Goal: Transaction & Acquisition: Purchase product/service

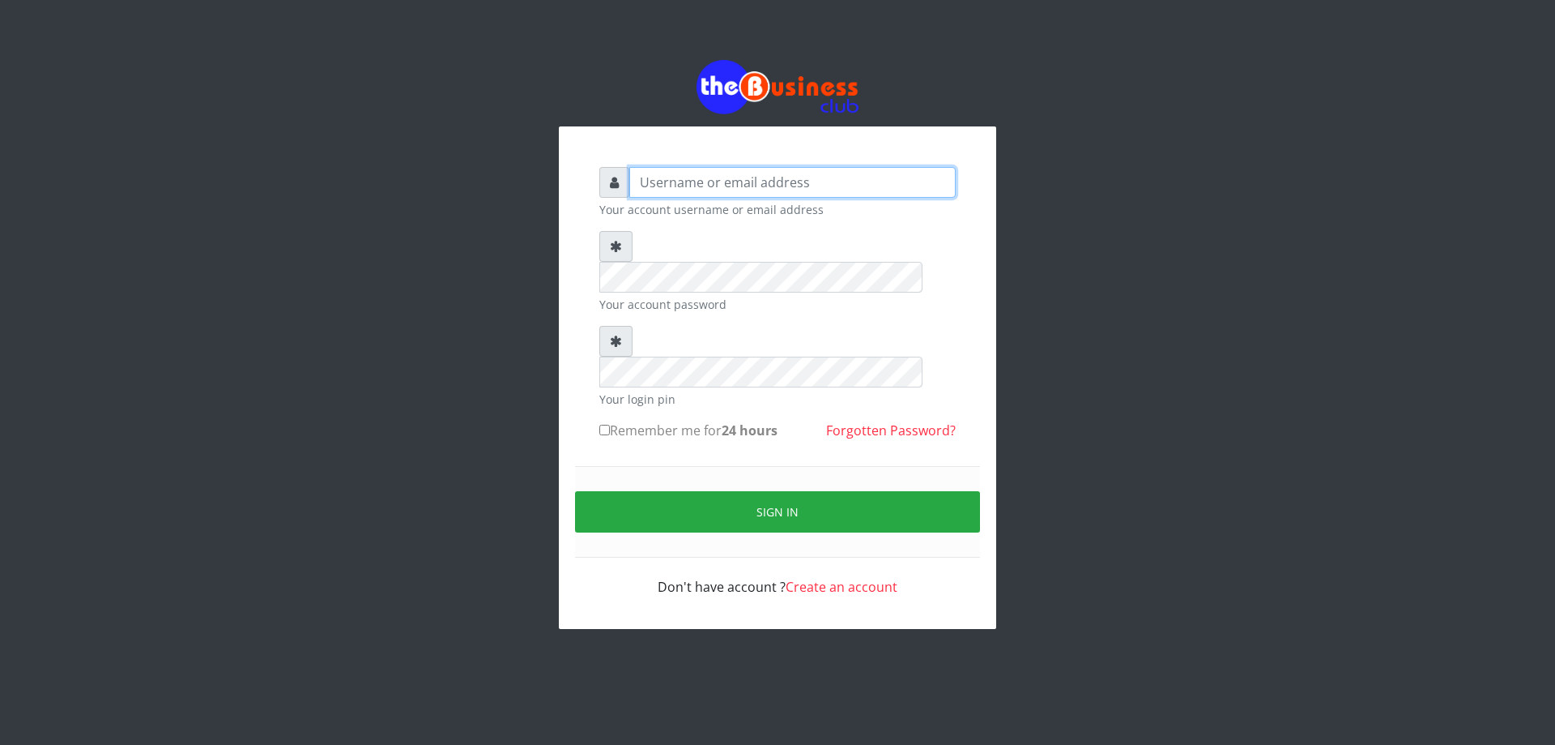
type input "DIACLEF"
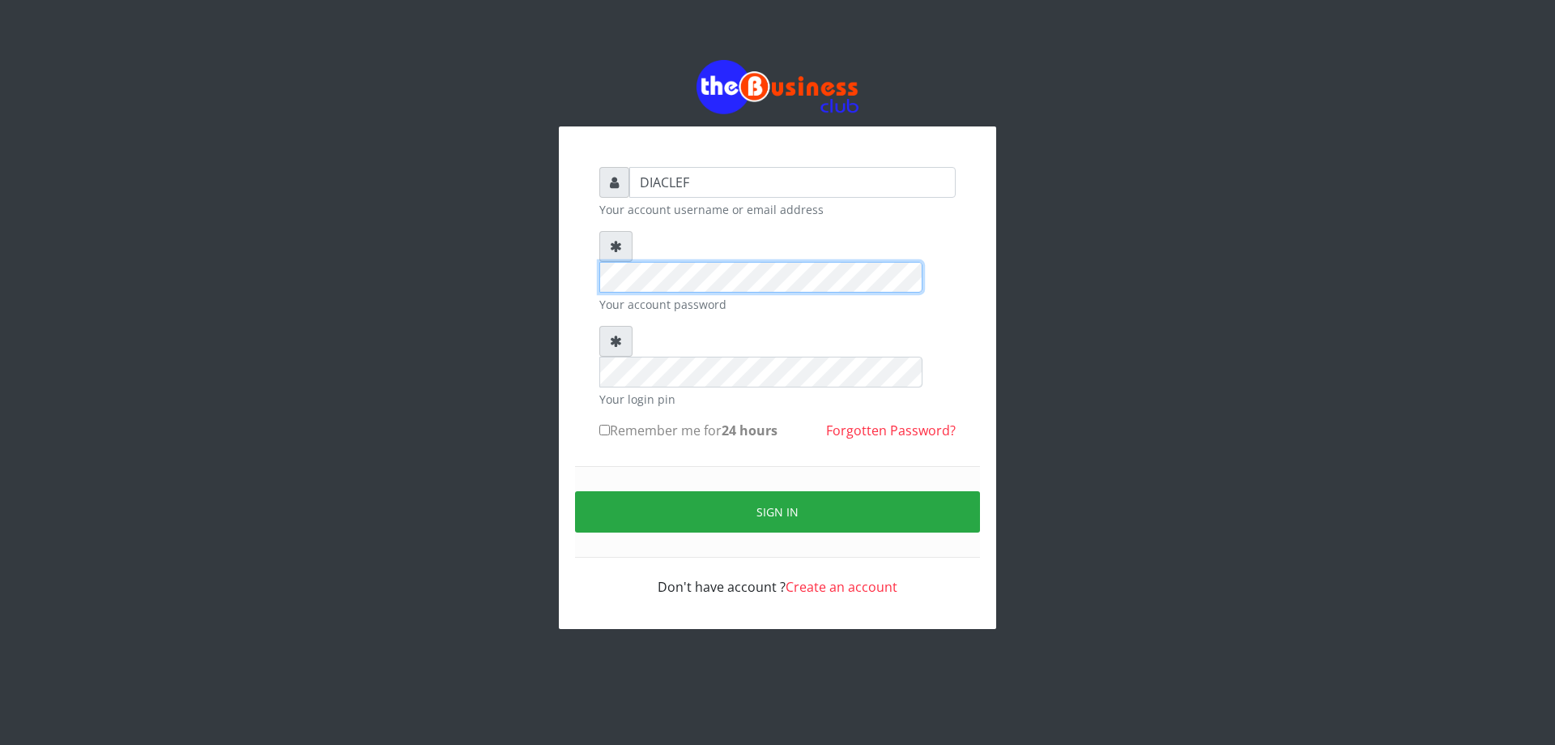
click at [591, 246] on div "DIACLEF Your account username or email address Your account password Your login…" at bounding box center [777, 382] width 389 height 462
click at [472, 158] on div "DIACLEF Your account username or email address Your account password Your login…" at bounding box center [778, 344] width 924 height 688
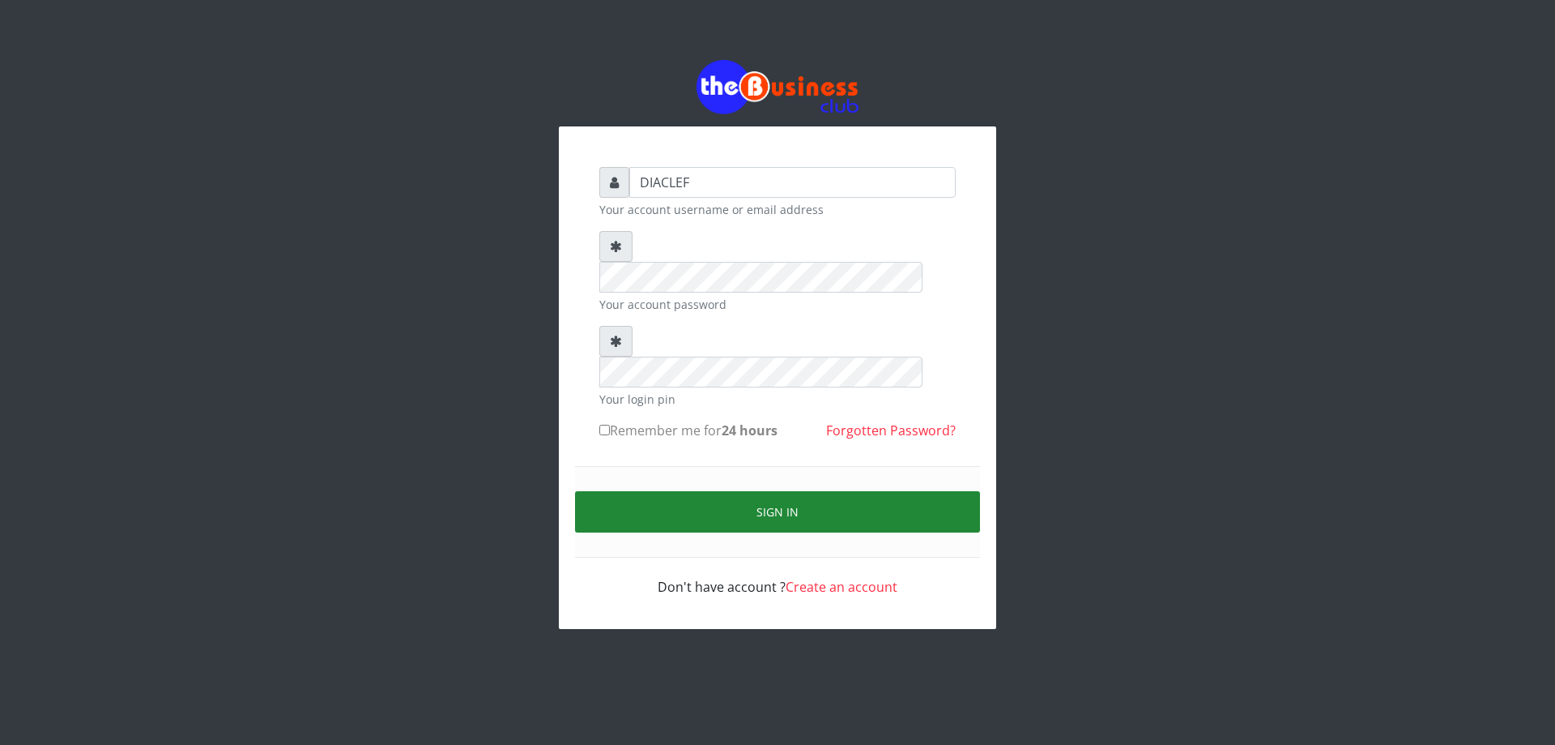
click at [851, 491] on button "Sign in" at bounding box center [777, 511] width 405 height 41
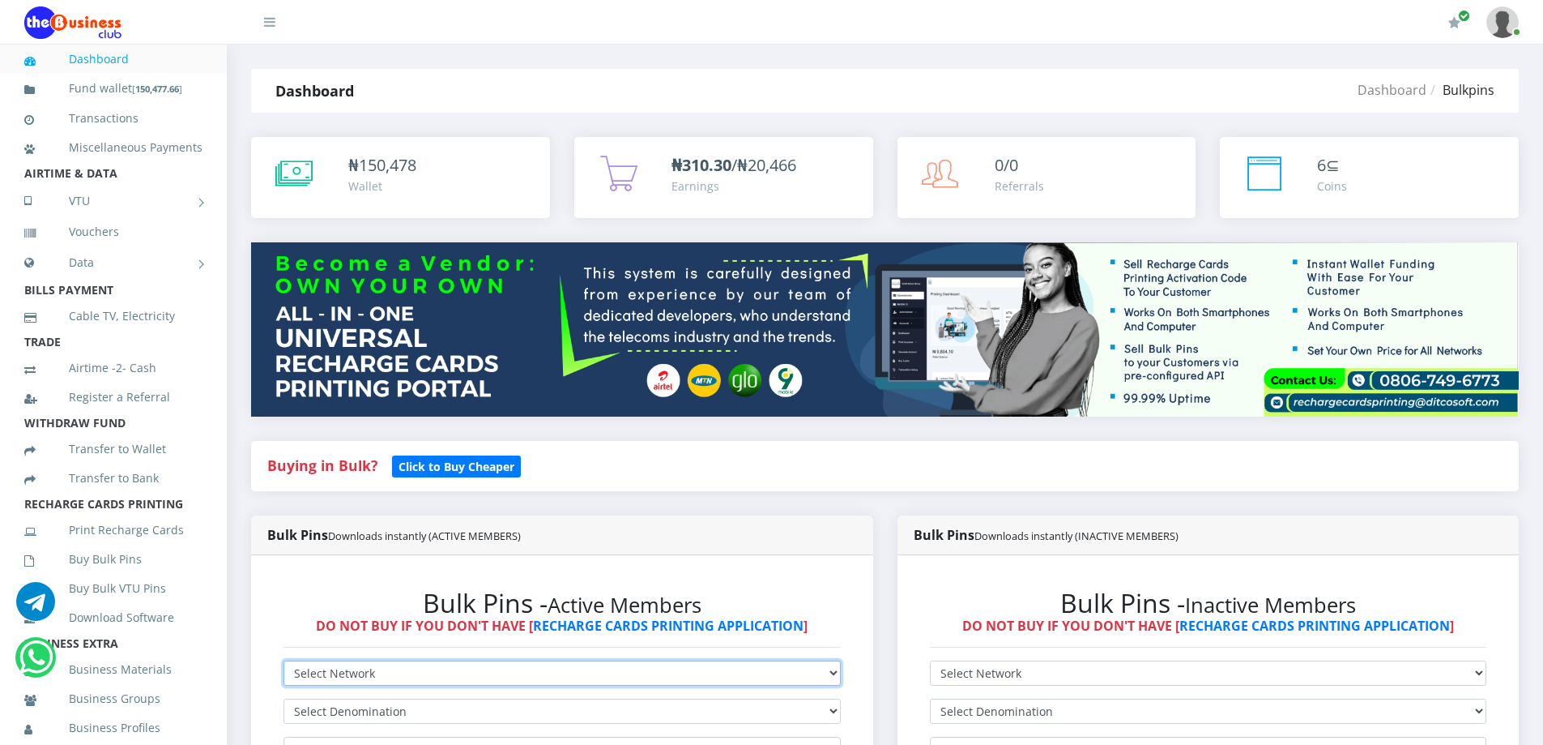
click at [350, 668] on select "Select Network MTN Globacom 9Mobile Airtel" at bounding box center [562, 672] width 557 height 25
select select "MTN"
click at [284, 660] on select "Select Network MTN Globacom 9Mobile Airtel" at bounding box center [562, 672] width 557 height 25
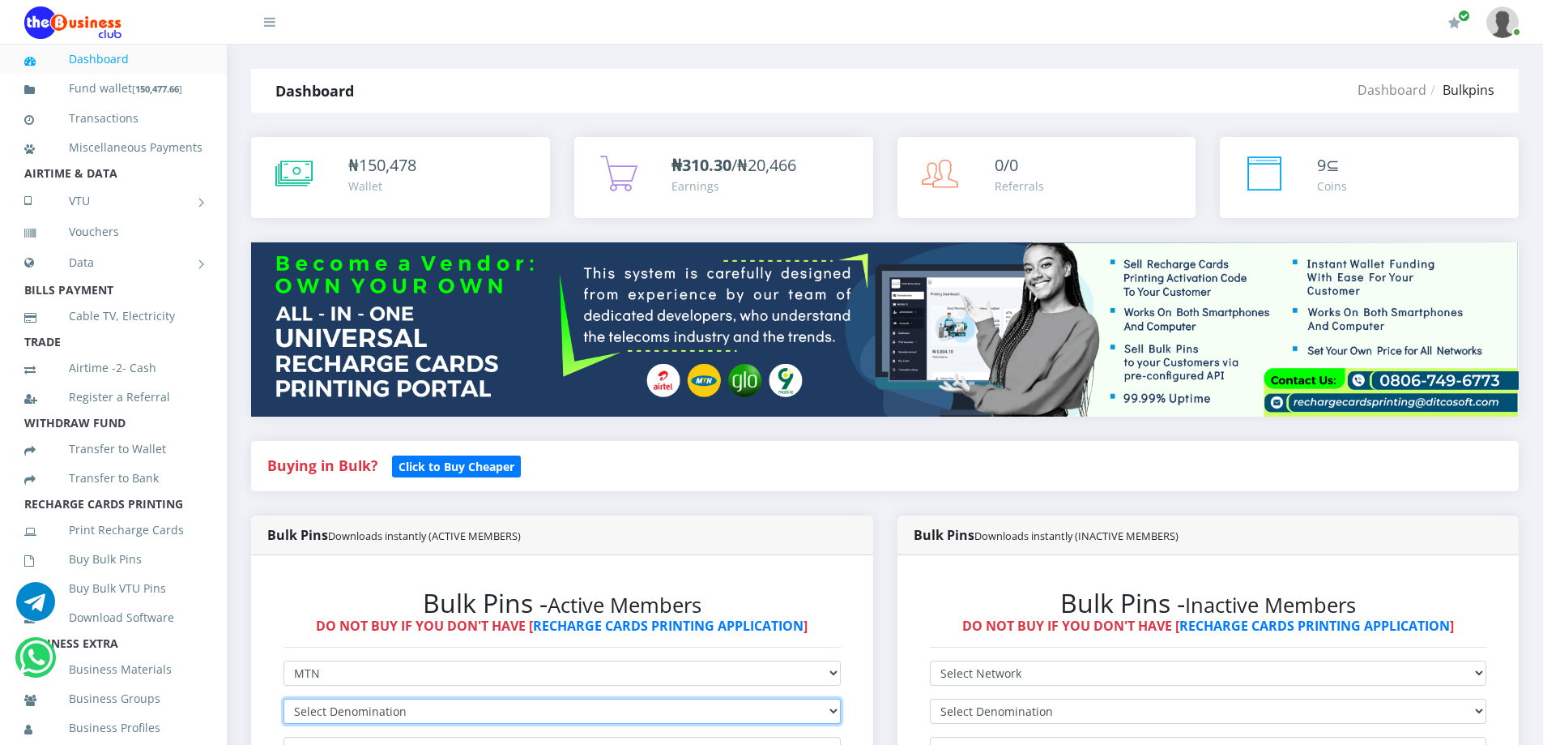
click at [339, 710] on select "Select Denomination MTN NGN100 - ₦96.99 MTN NGN200 - ₦193.98 MTN NGN400 - ₦387.…" at bounding box center [562, 710] width 557 height 25
select select "484.95-500"
click at [284, 698] on select "Select Denomination MTN NGN100 - ₦96.99 MTN NGN200 - ₦193.98 MTN NGN400 - ₦387.…" at bounding box center [562, 710] width 557 height 25
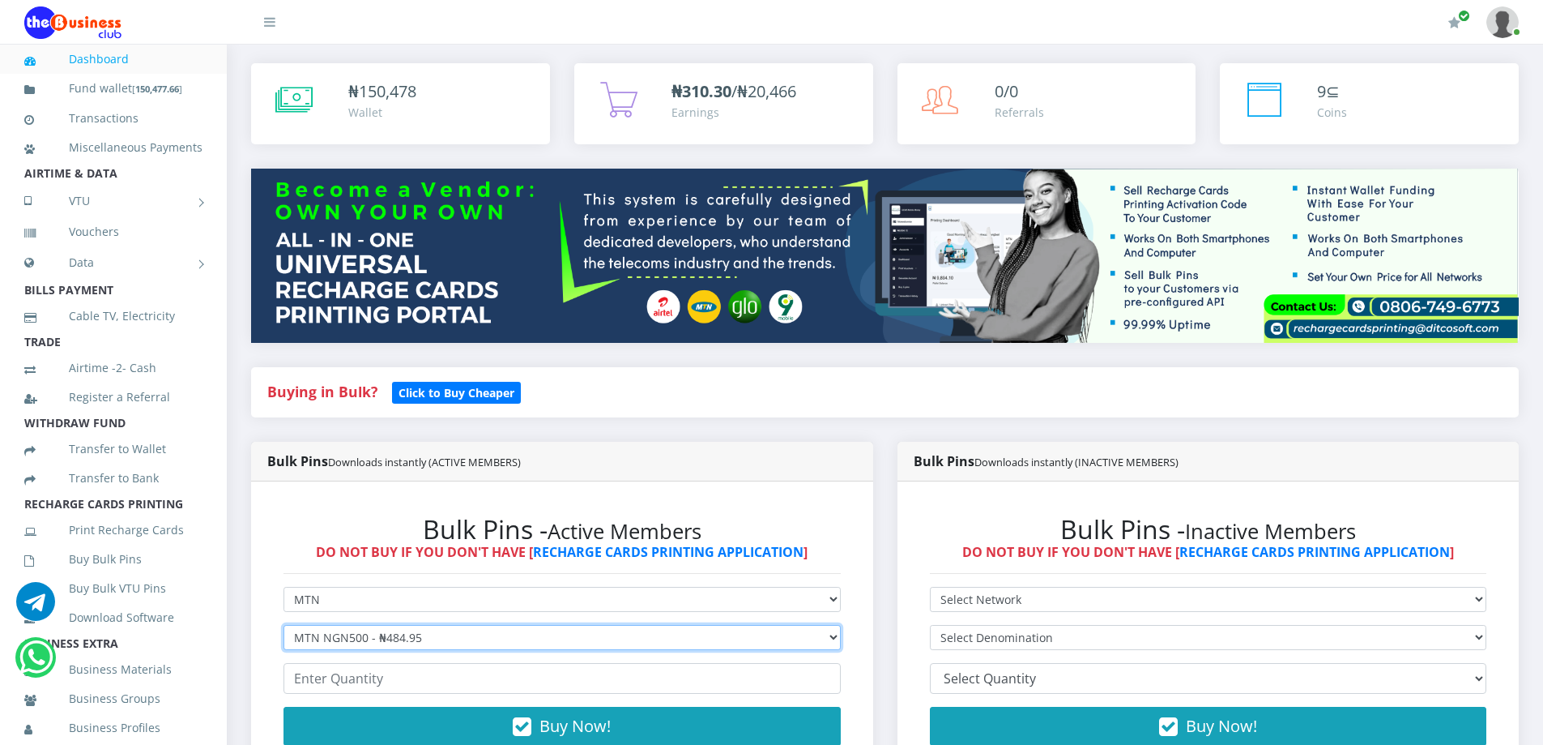
scroll to position [81, 0]
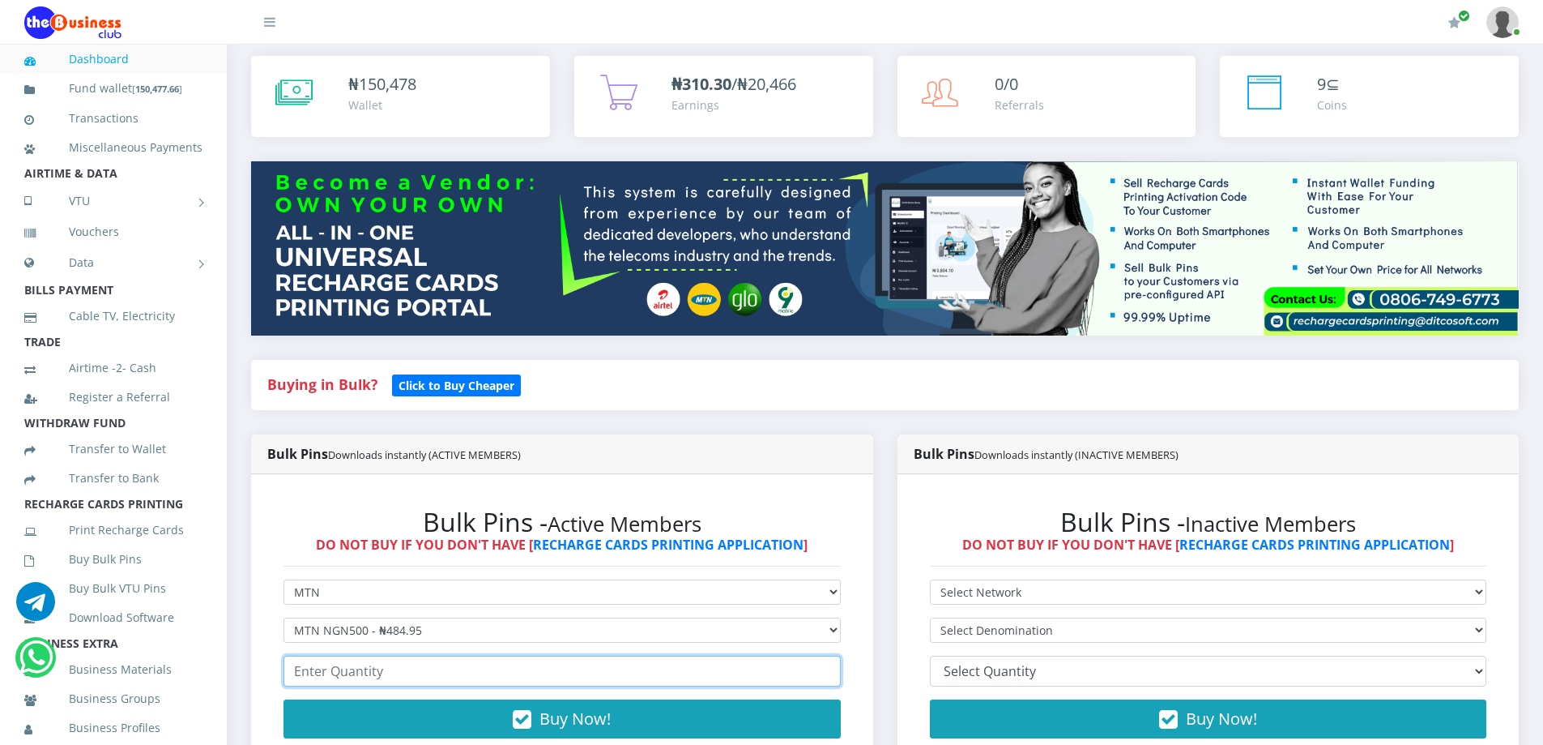
click at [362, 672] on input "number" at bounding box center [562, 670] width 557 height 31
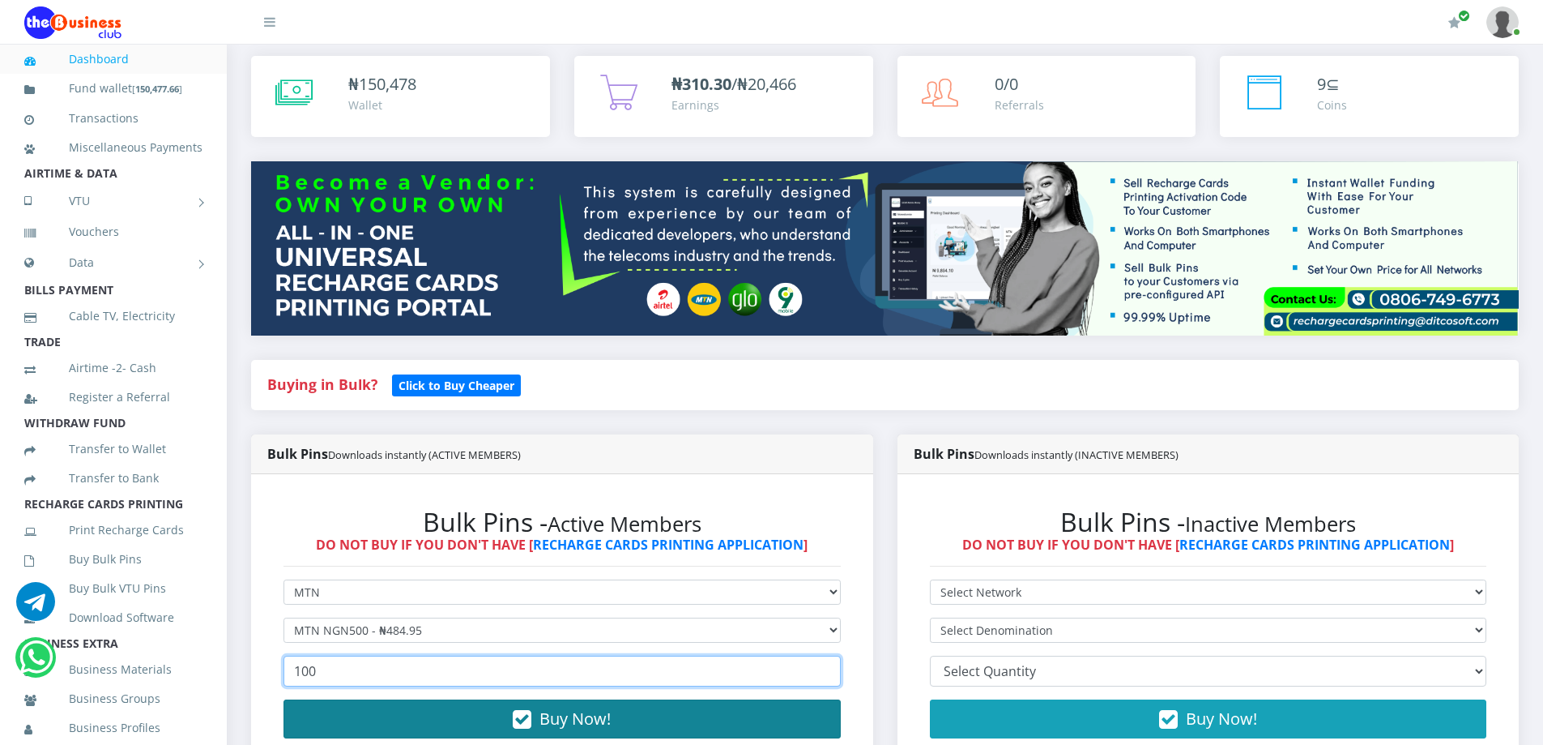
type input "100"
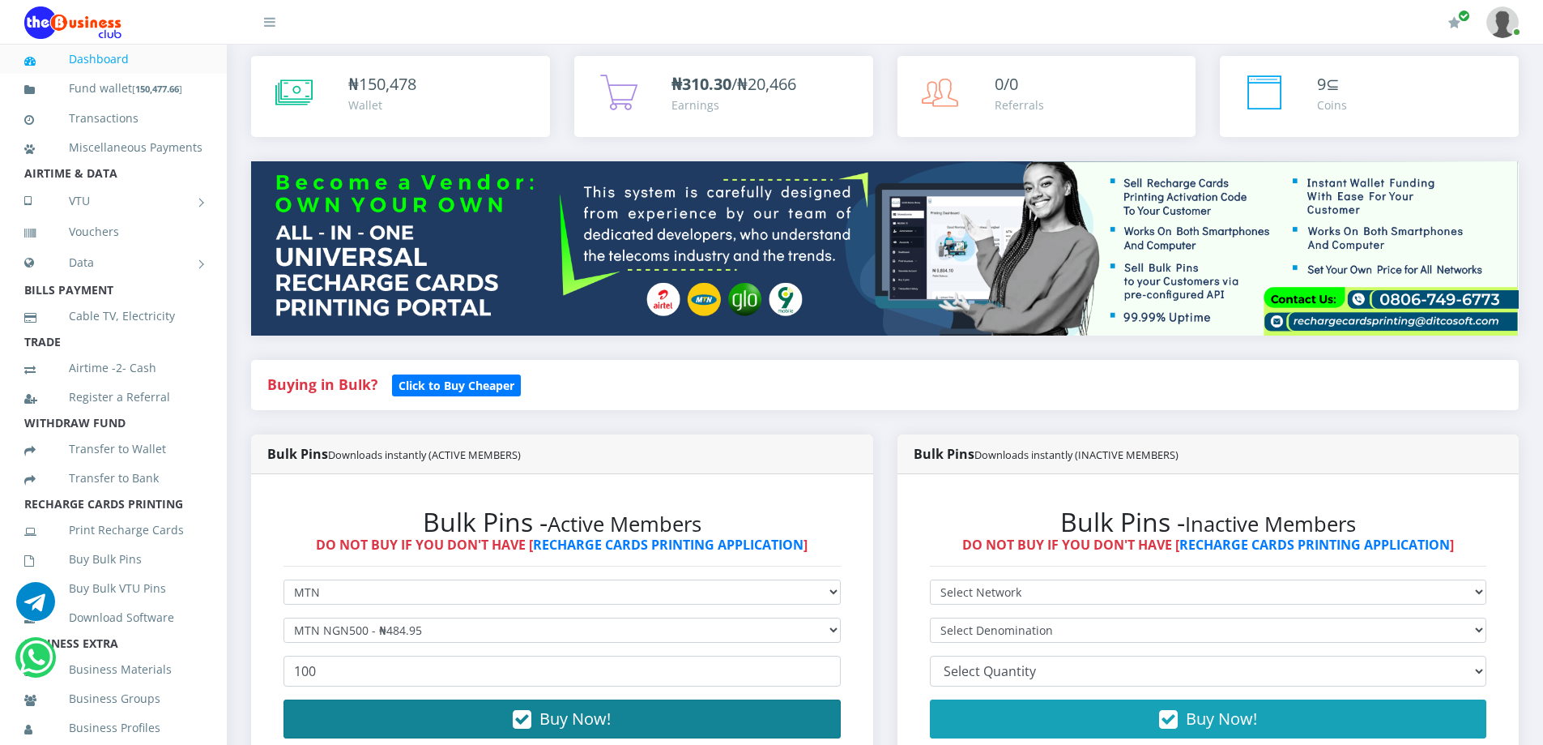
click at [536, 719] on button "Buy Now!" at bounding box center [562, 718] width 557 height 39
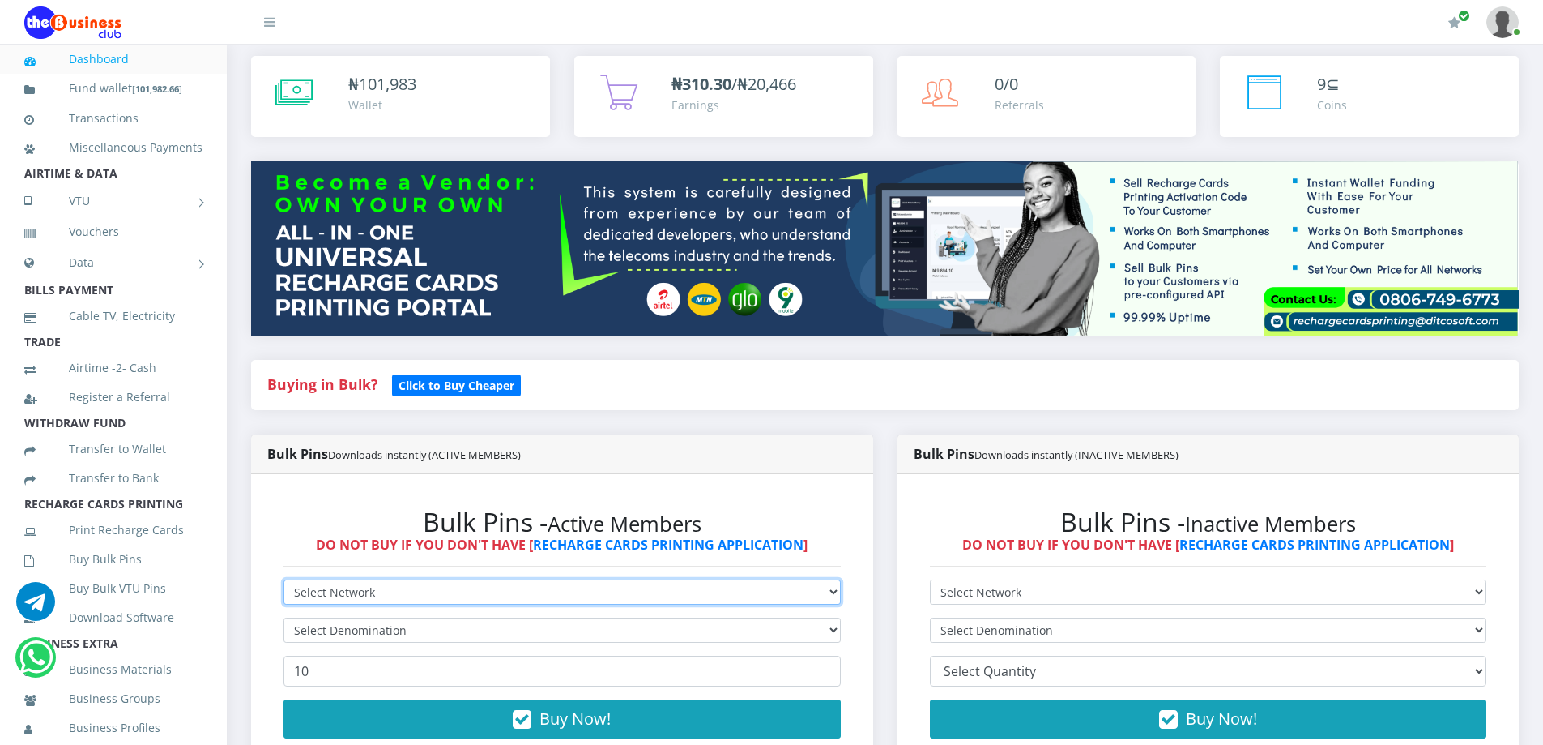
click at [325, 588] on select "Select Network MTN Globacom 9Mobile Airtel" at bounding box center [562, 591] width 557 height 25
select select "MTN"
click at [284, 579] on select "Select Network MTN Globacom 9Mobile Airtel" at bounding box center [562, 591] width 557 height 25
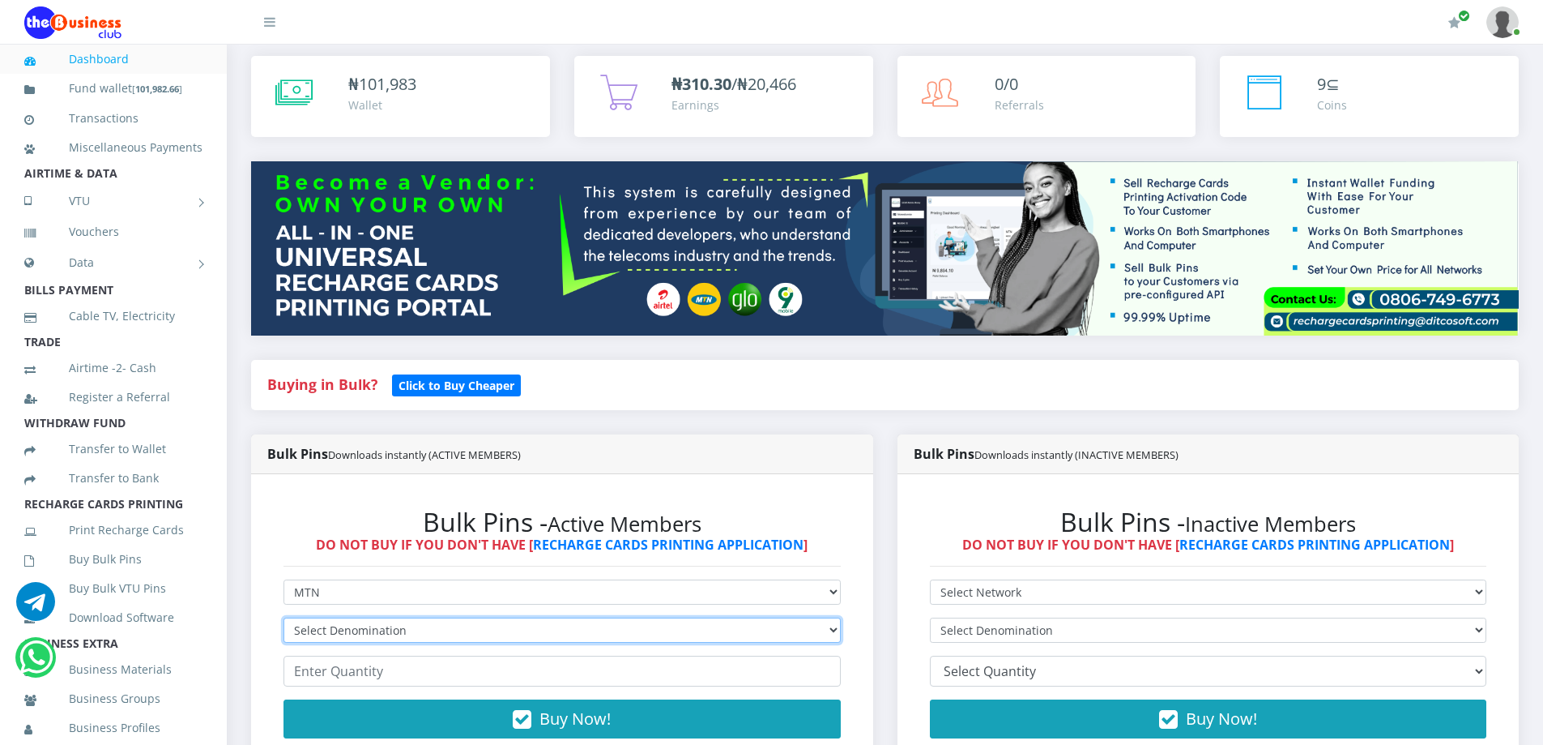
drag, startPoint x: 327, startPoint y: 626, endPoint x: 318, endPoint y: 643, distance: 19.6
click at [327, 626] on select "Select Denomination MTN NGN100 - ₦96.99 MTN NGN200 - ₦193.98 MTN NGN400 - ₦387.…" at bounding box center [562, 629] width 557 height 25
select select "193.98-200"
click at [284, 617] on select "Select Denomination MTN NGN100 - ₦96.99 MTN NGN200 - ₦193.98 MTN NGN400 - ₦387.…" at bounding box center [562, 629] width 557 height 25
click at [352, 669] on input "number" at bounding box center [562, 670] width 557 height 31
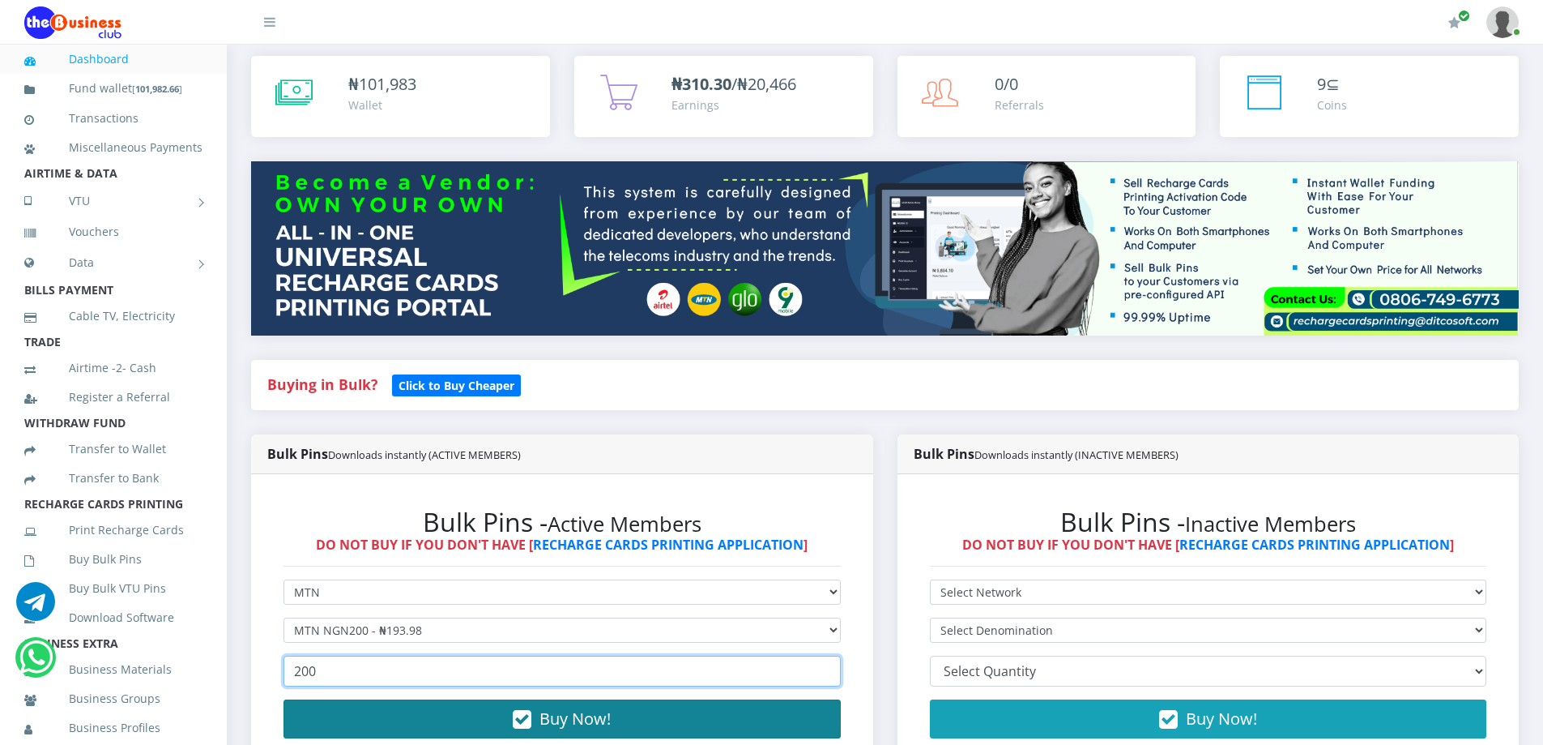
type input "200"
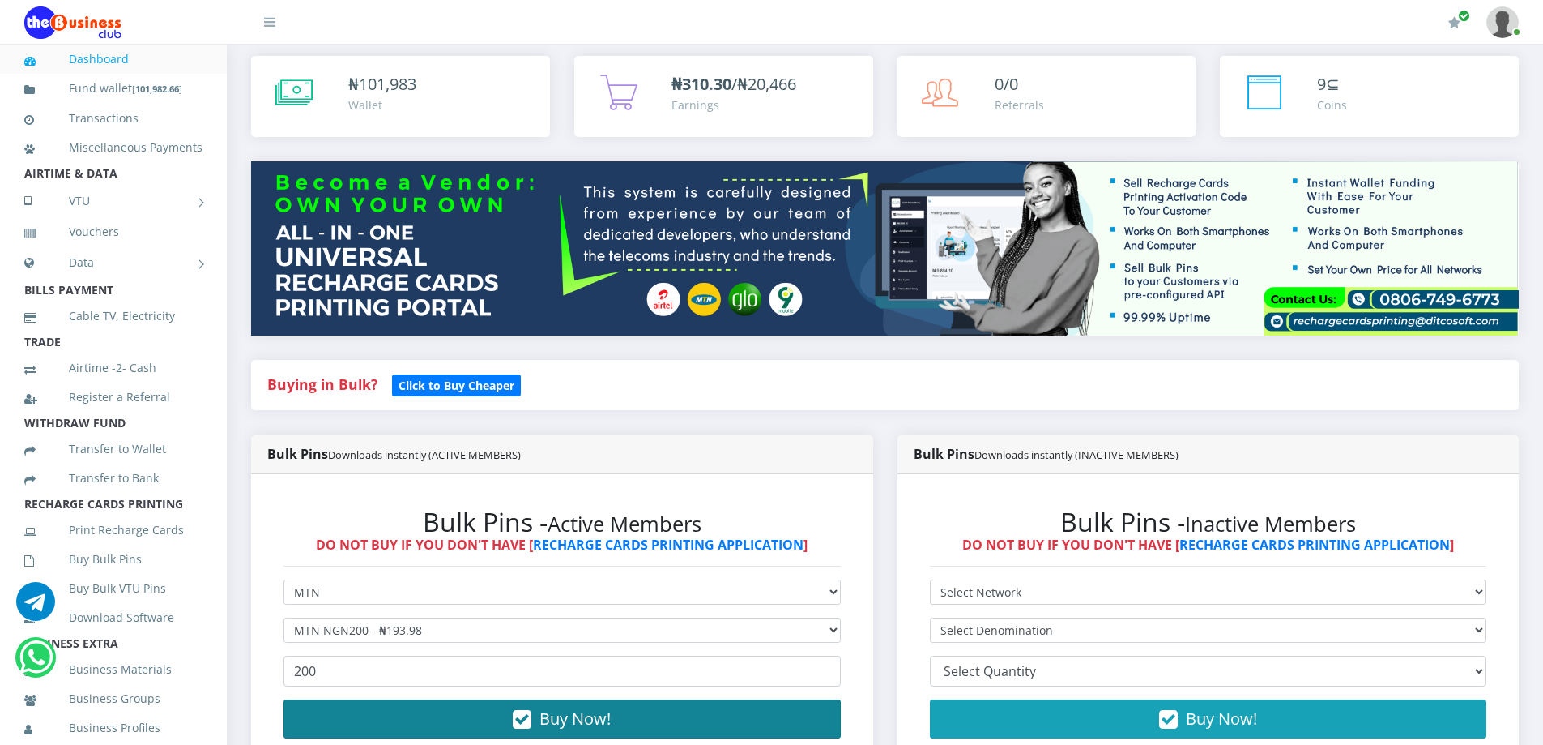
click at [407, 721] on button "Buy Now!" at bounding box center [562, 718] width 557 height 39
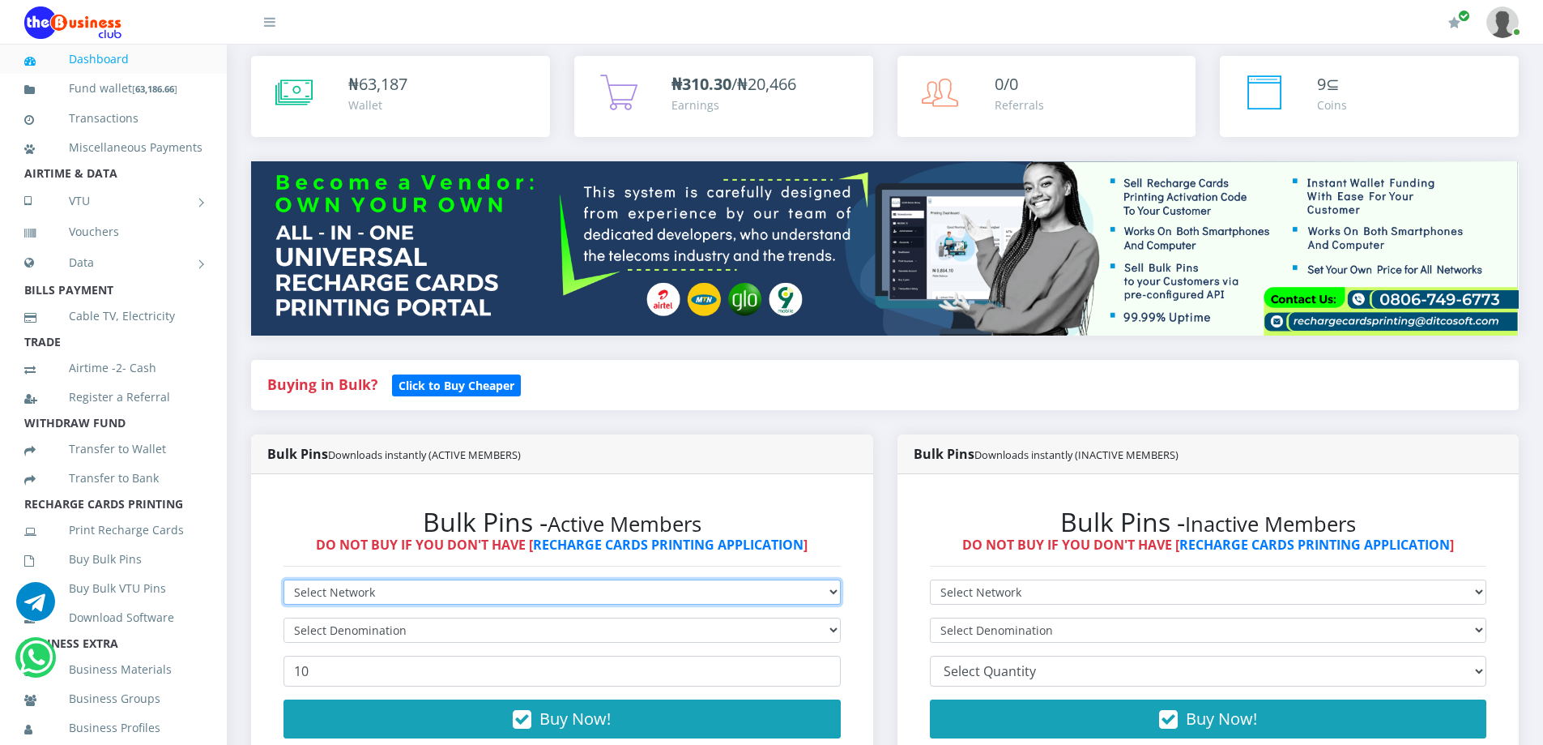
click at [393, 583] on select "Select Network MTN Globacom 9Mobile Airtel" at bounding box center [562, 591] width 557 height 25
click at [311, 587] on select "Select Network MTN Globacom 9Mobile Airtel" at bounding box center [562, 591] width 557 height 25
select select "MTN"
click at [284, 579] on select "Select Network MTN Globacom 9Mobile Airtel" at bounding box center [562, 591] width 557 height 25
click at [323, 594] on select "Select Network MTN Globacom 9Mobile Airtel" at bounding box center [562, 591] width 557 height 25
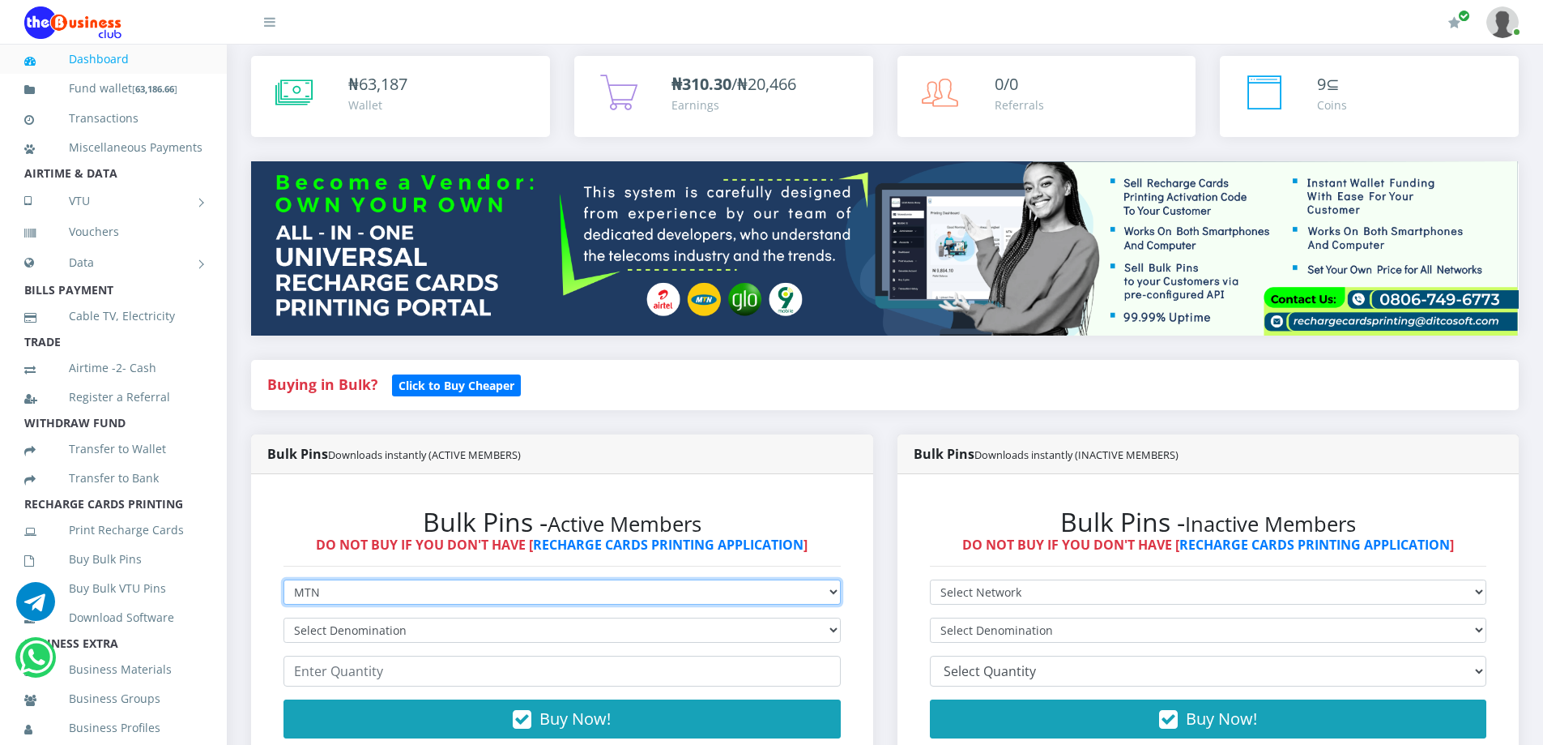
select select "Airtel"
click at [284, 579] on select "Select Network MTN Globacom 9Mobile Airtel" at bounding box center [562, 591] width 557 height 25
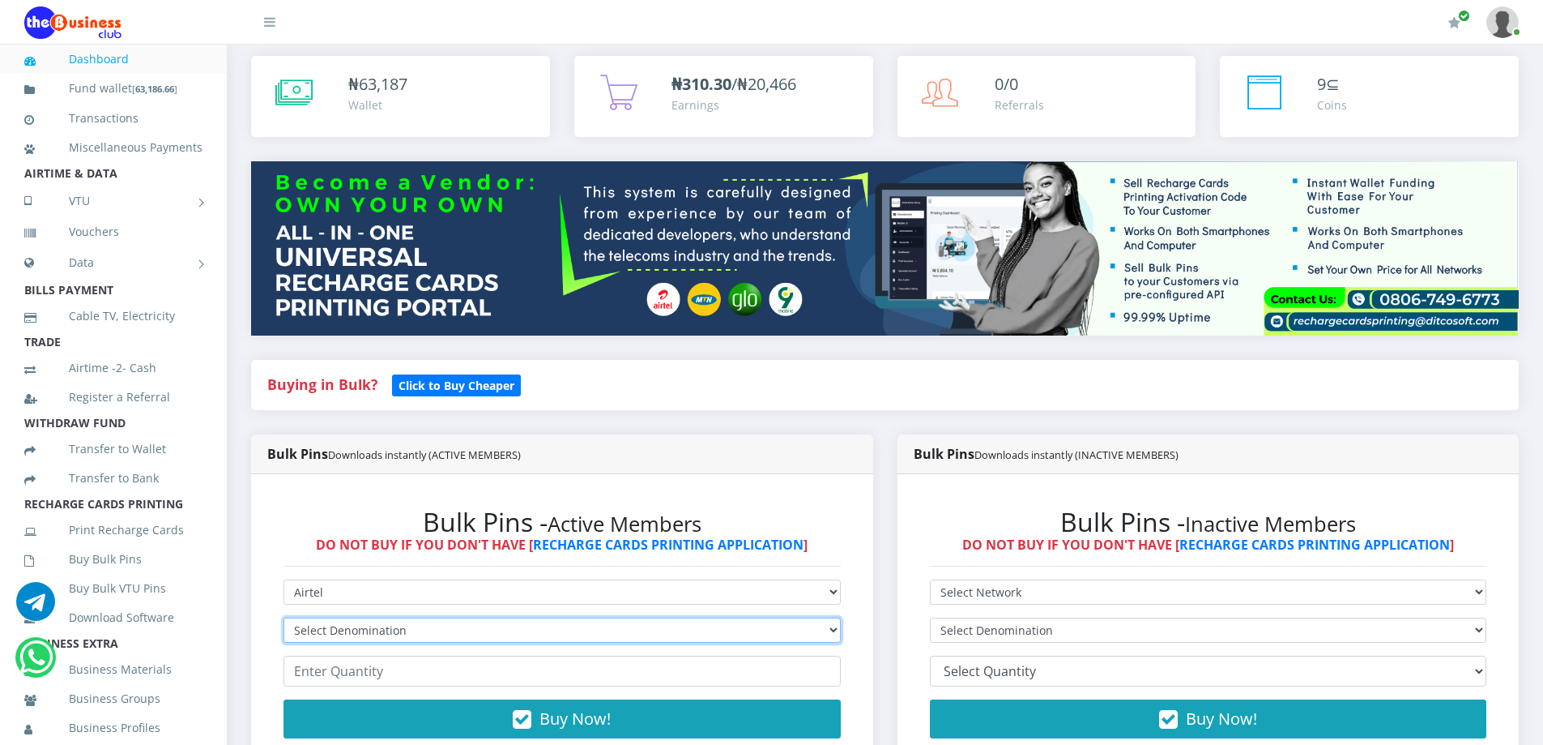
click at [348, 619] on select "Select Denomination Airtel NGN100 - ₦96.38 Airtel NGN200 - ₦192.76 Airtel NGN50…" at bounding box center [562, 629] width 557 height 25
select select "192.76-200"
click at [284, 617] on select "Select Denomination Airtel NGN100 - ₦96.38 Airtel NGN200 - ₦192.76 Airtel NGN50…" at bounding box center [562, 629] width 557 height 25
click at [339, 668] on input "number" at bounding box center [562, 670] width 557 height 31
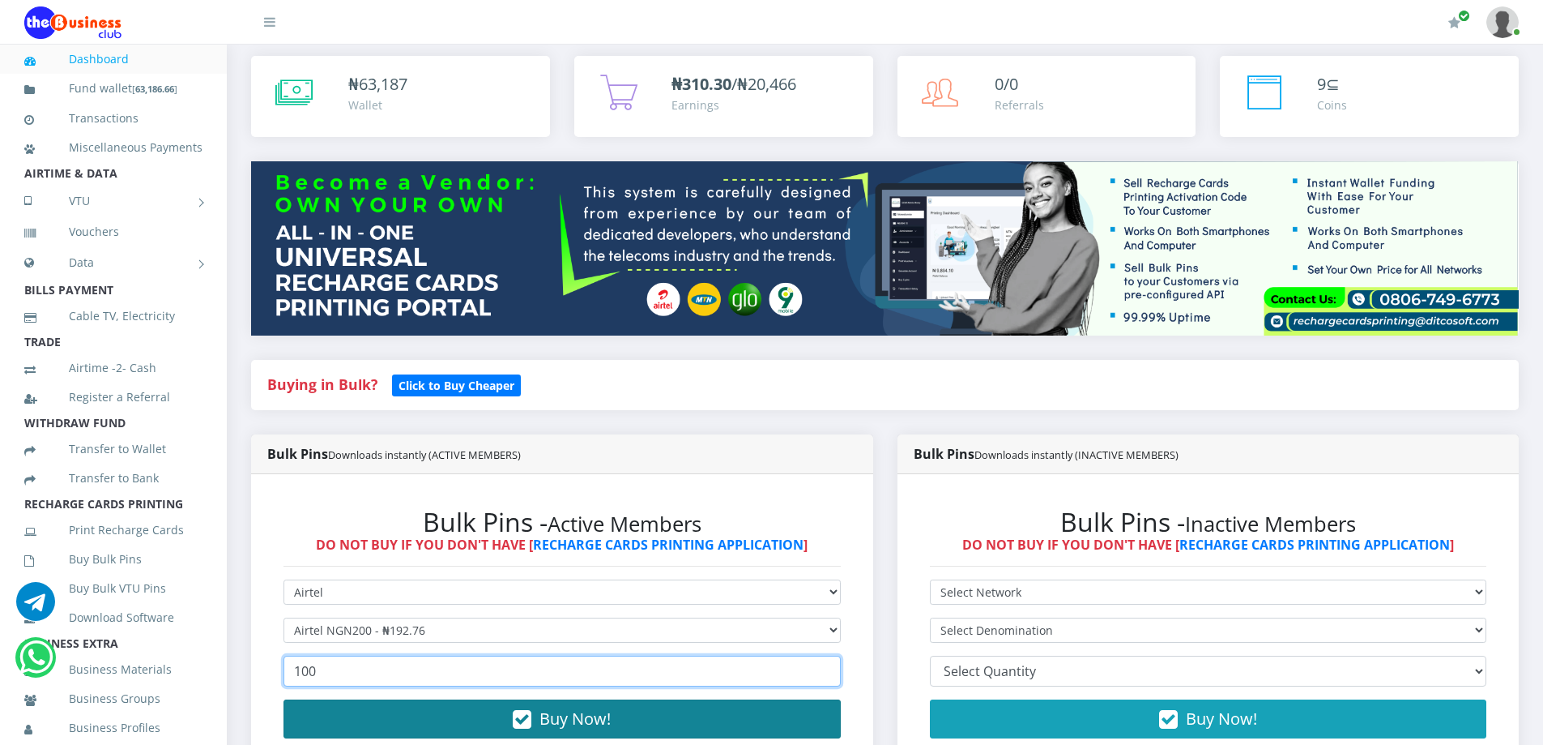
type input "100"
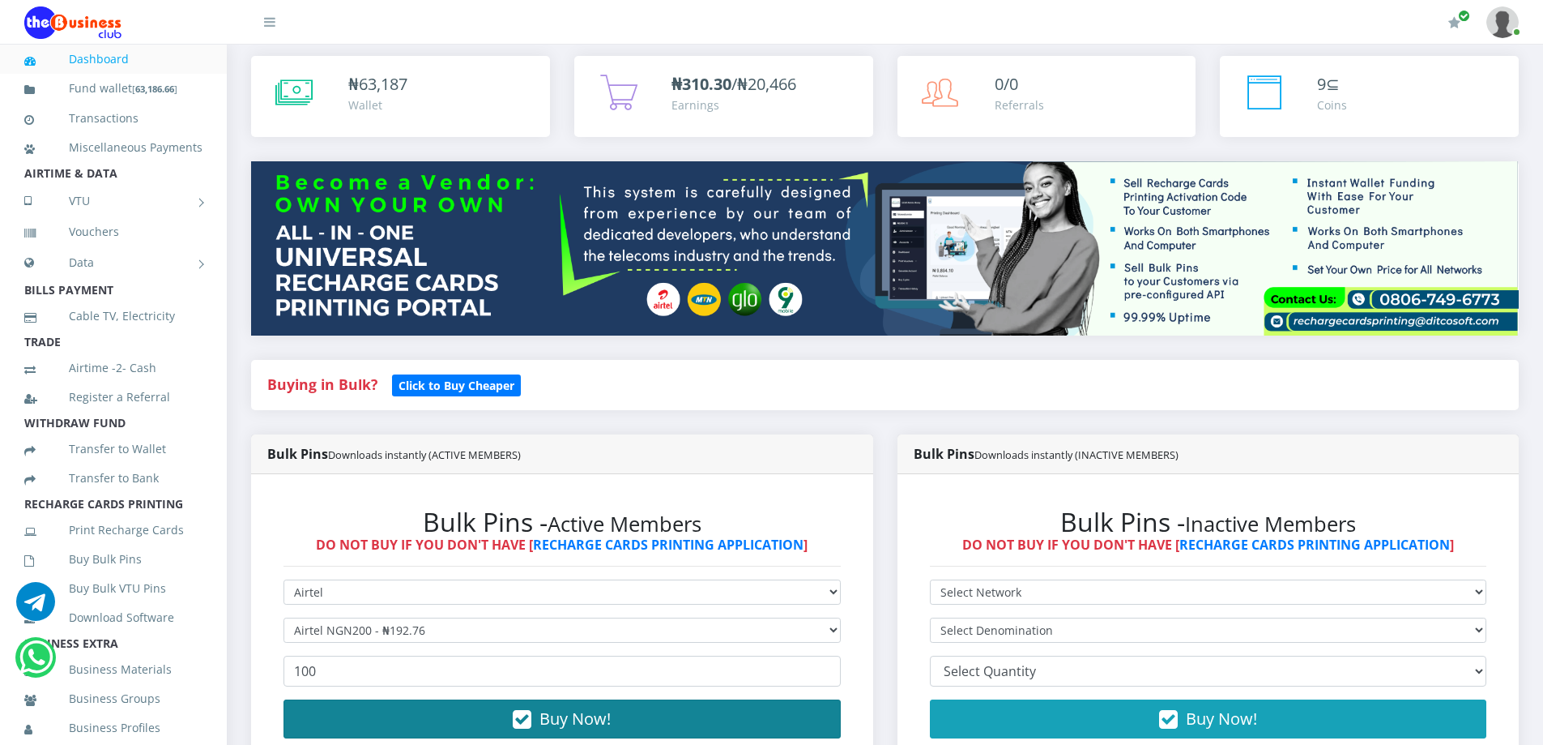
click at [399, 718] on button "Buy Now!" at bounding box center [562, 718] width 557 height 39
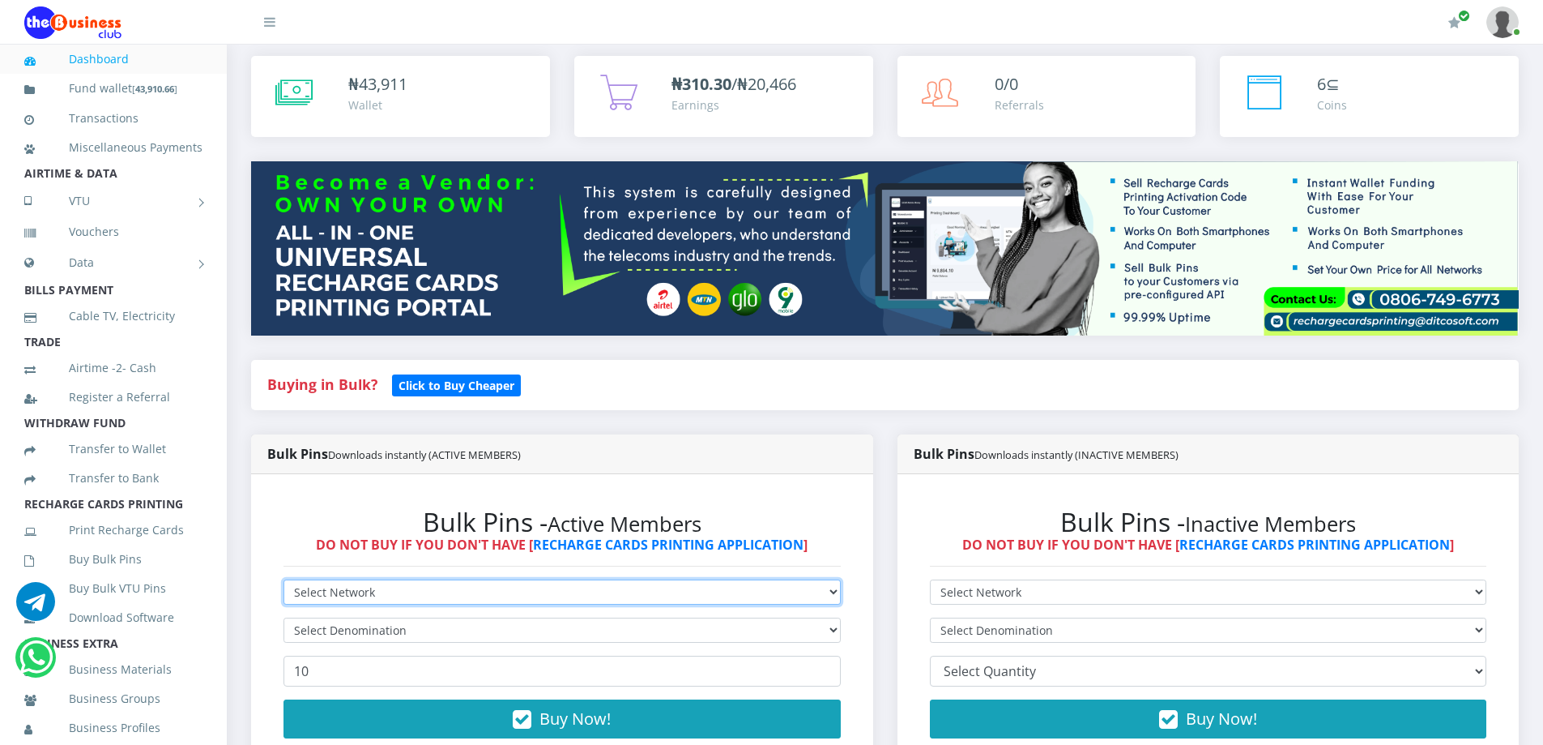
click at [480, 582] on select "Select Network MTN Globacom 9Mobile Airtel" at bounding box center [562, 591] width 557 height 25
select select "Airtel"
click at [284, 579] on select "Select Network MTN Globacom 9Mobile Airtel" at bounding box center [562, 591] width 557 height 25
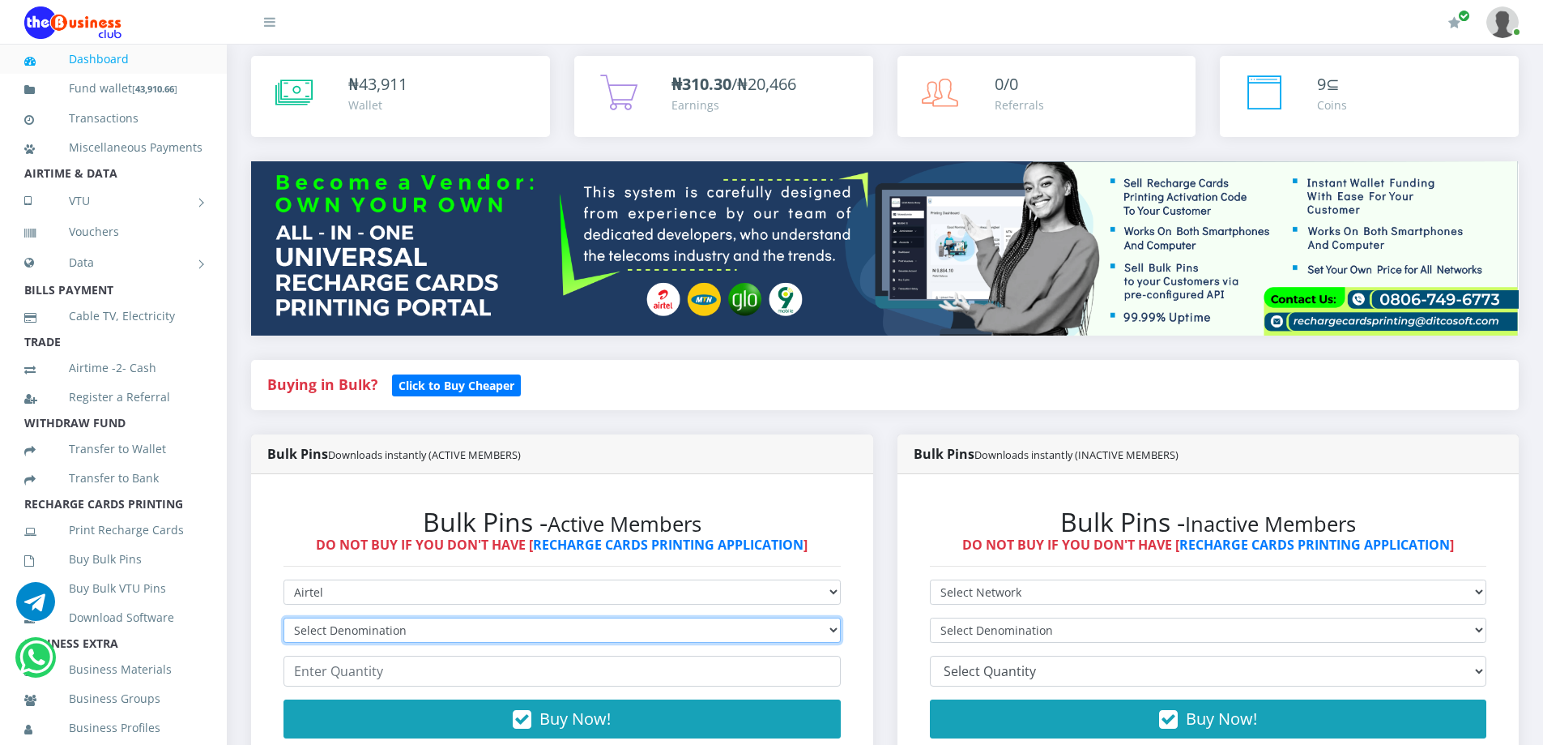
click at [388, 641] on select "Select Denomination Airtel NGN100 - ₦96.38 Airtel NGN200 - ₦192.76 Airtel NGN50…" at bounding box center [562, 629] width 557 height 25
click at [821, 437] on div "Bulk Pins Downloads instantly (ACTIVE MEMBERS)" at bounding box center [562, 454] width 622 height 40
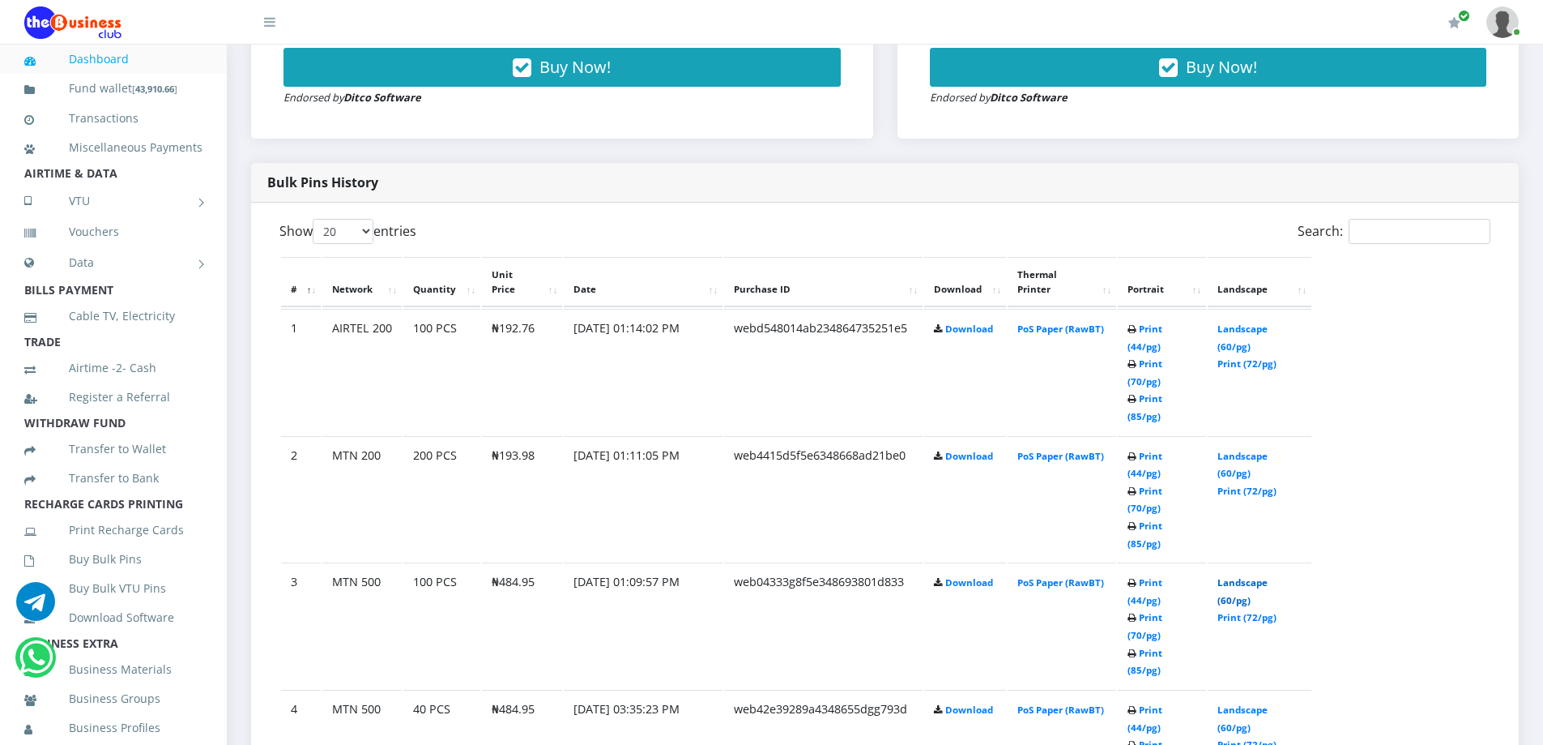
click at [1250, 576] on link "Landscape (60/pg)" at bounding box center [1243, 591] width 50 height 30
click at [1251, 450] on link "Landscape (60/pg)" at bounding box center [1243, 465] width 50 height 30
click at [1268, 322] on link "Landscape (60/pg)" at bounding box center [1243, 337] width 50 height 30
click at [1241, 322] on link "Landscape (60/pg)" at bounding box center [1243, 337] width 50 height 30
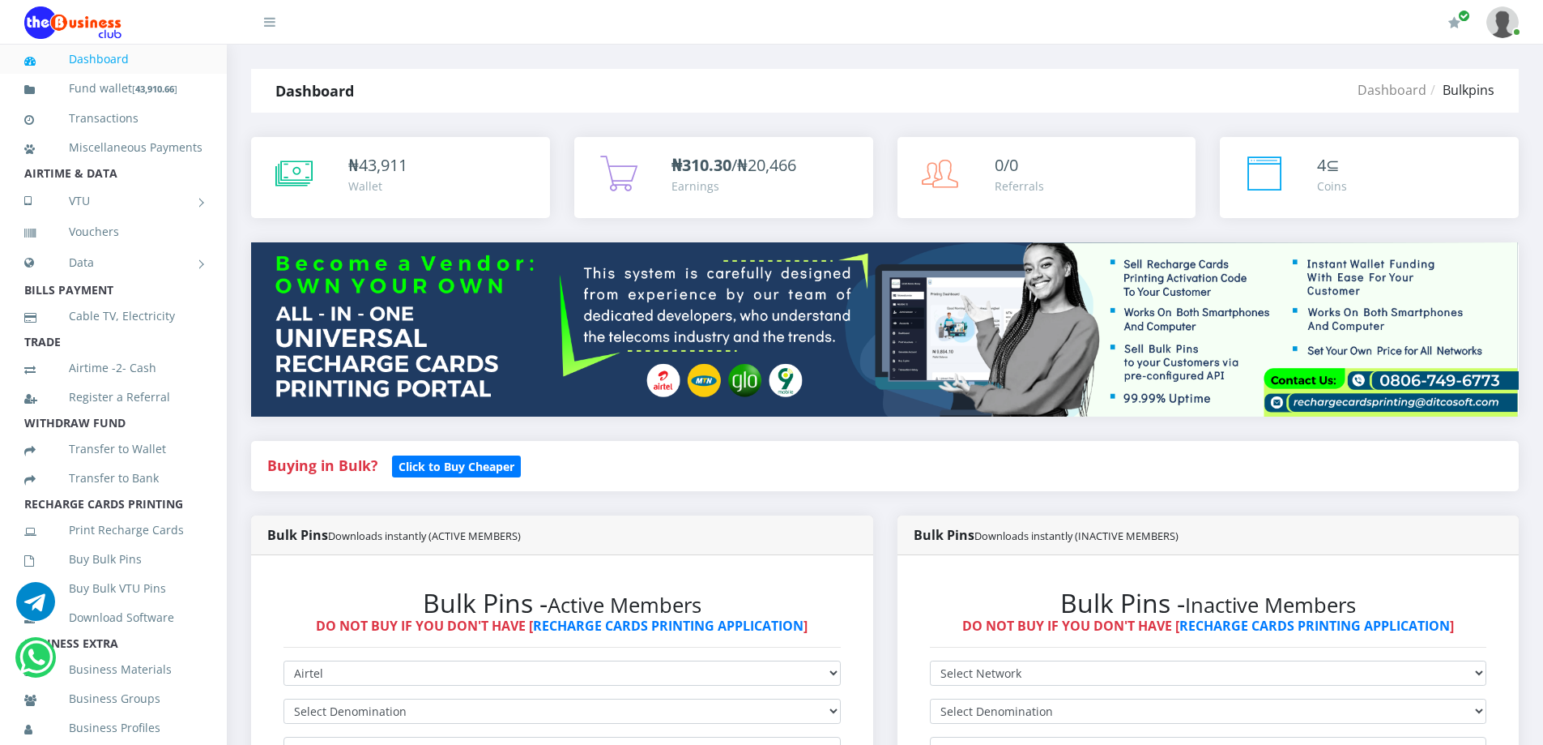
select select "Airtel"
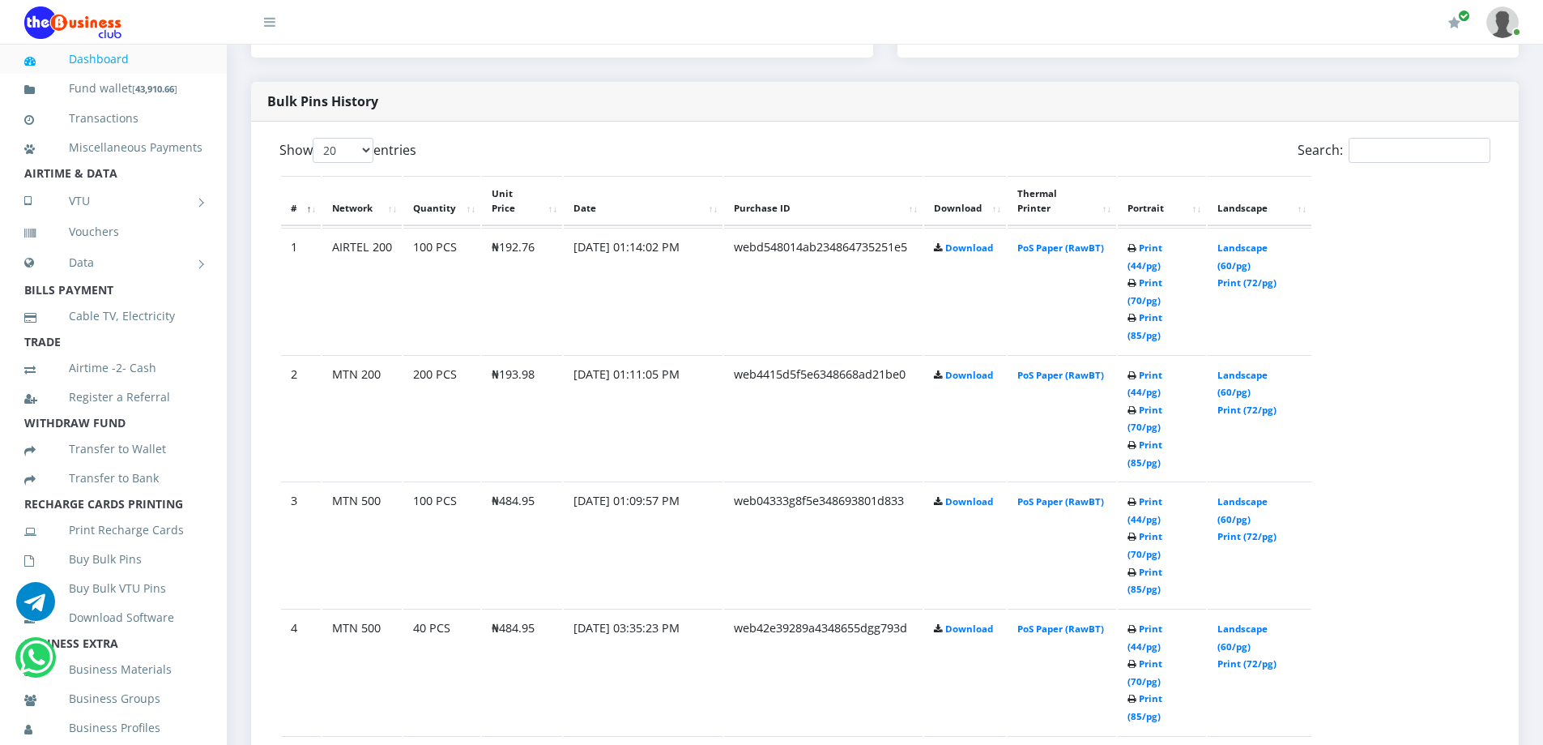
scroll to position [162, 0]
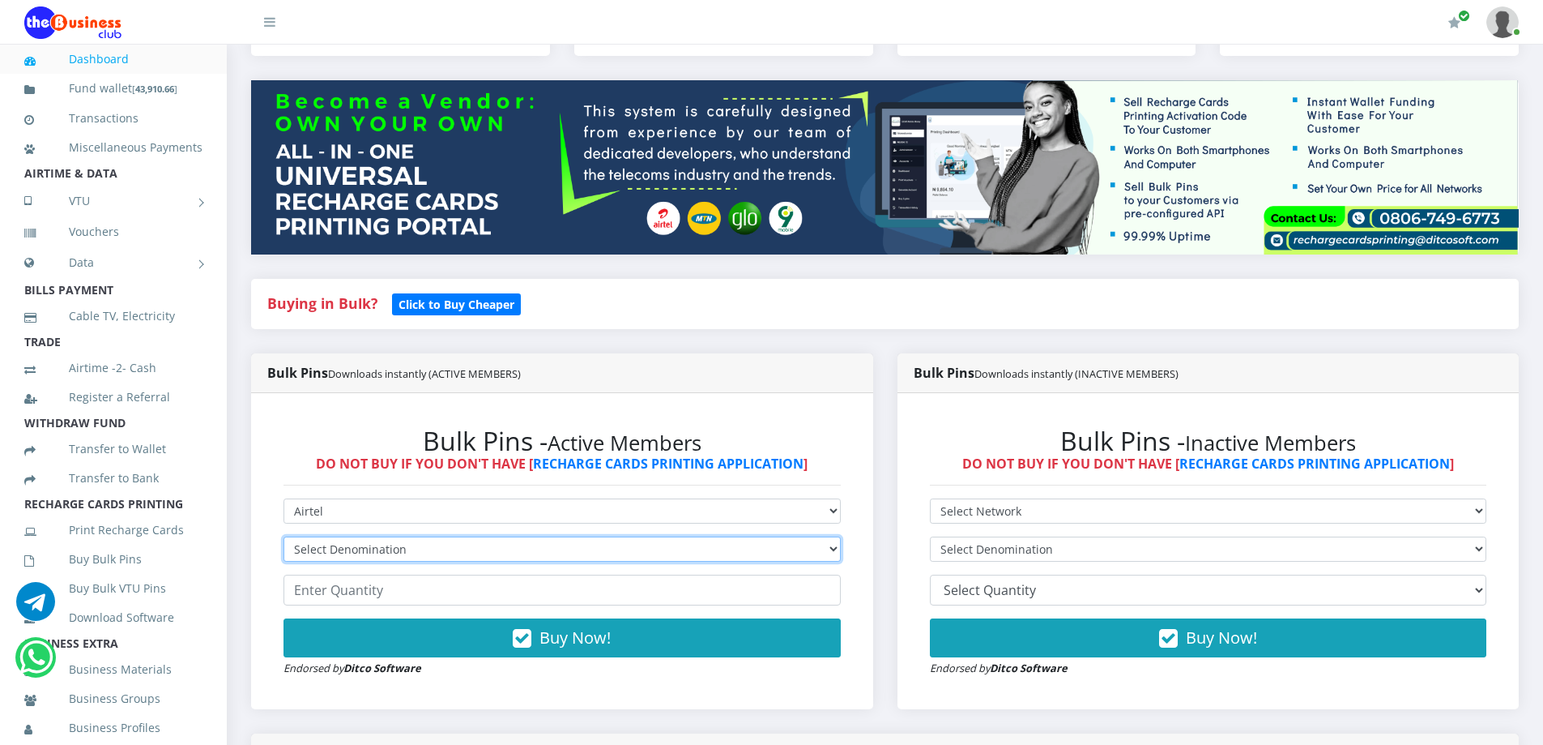
click at [384, 547] on select "Select Denomination" at bounding box center [562, 548] width 557 height 25
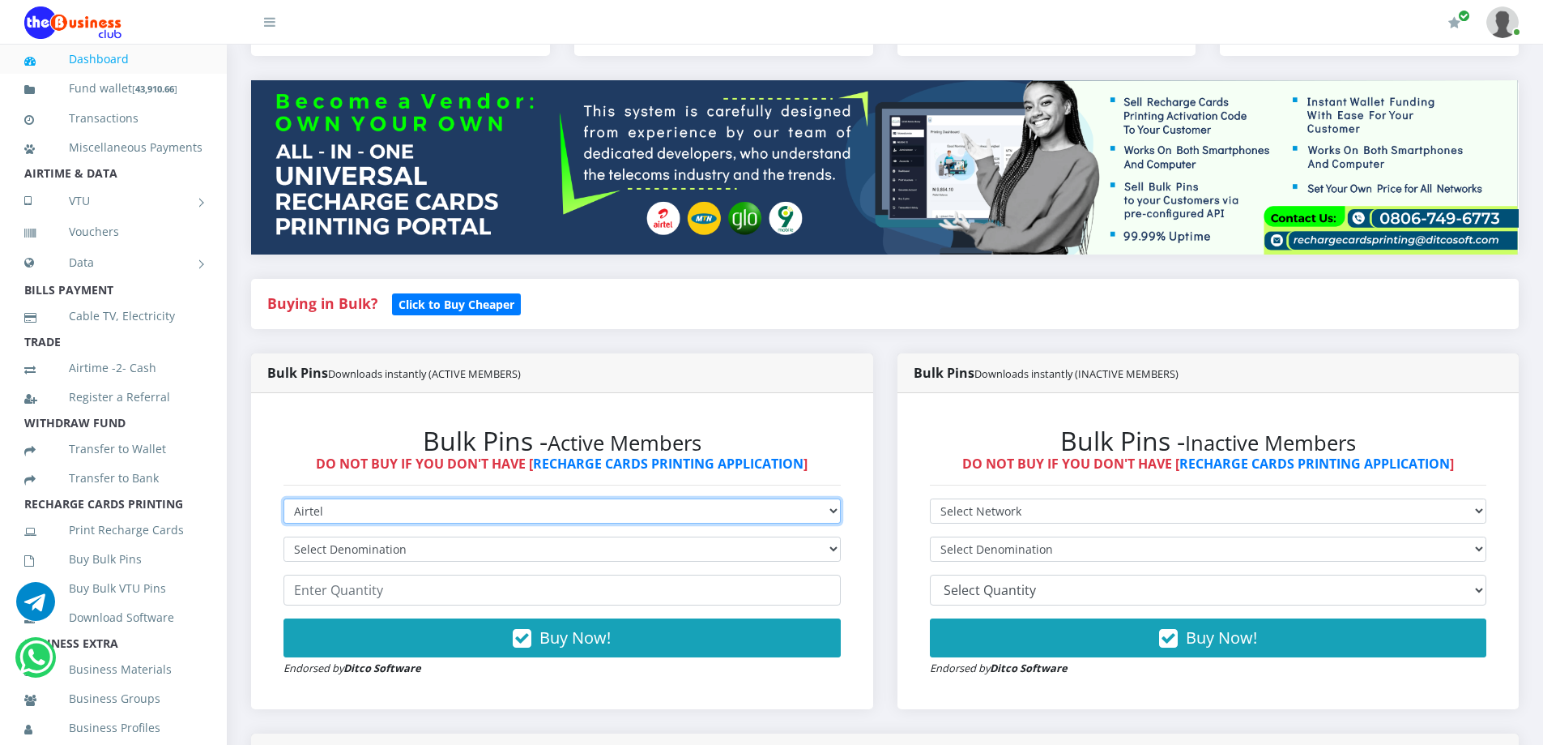
click at [374, 514] on select "Select Network MTN Globacom 9Mobile Airtel" at bounding box center [562, 510] width 557 height 25
click at [479, 503] on select "Select Network MTN Globacom 9Mobile Airtel" at bounding box center [562, 510] width 557 height 25
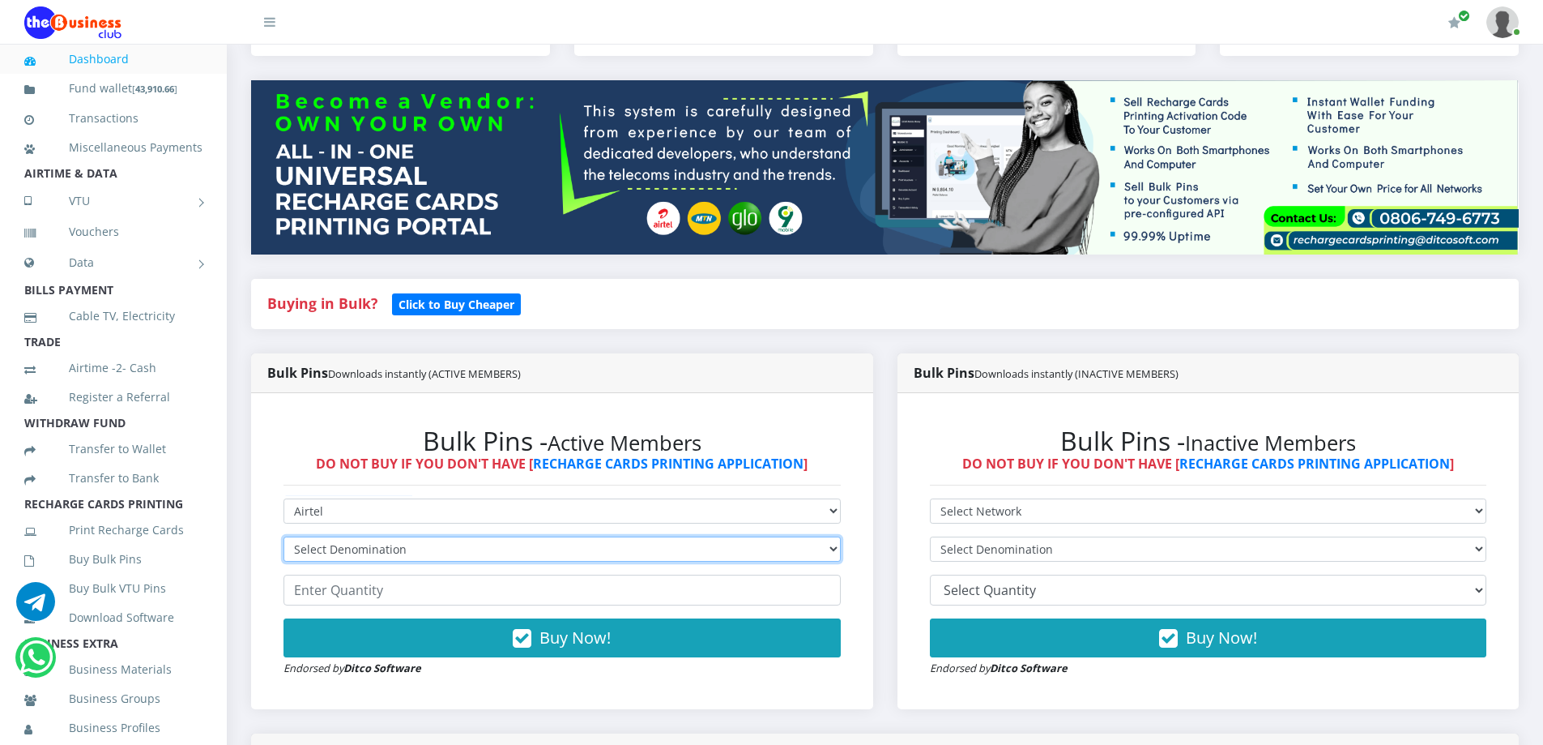
click at [351, 542] on select "Select Denomination" at bounding box center [562, 548] width 557 height 25
click at [374, 537] on select "Select Denomination" at bounding box center [562, 548] width 557 height 25
click at [367, 543] on select "Select Denomination" at bounding box center [562, 548] width 557 height 25
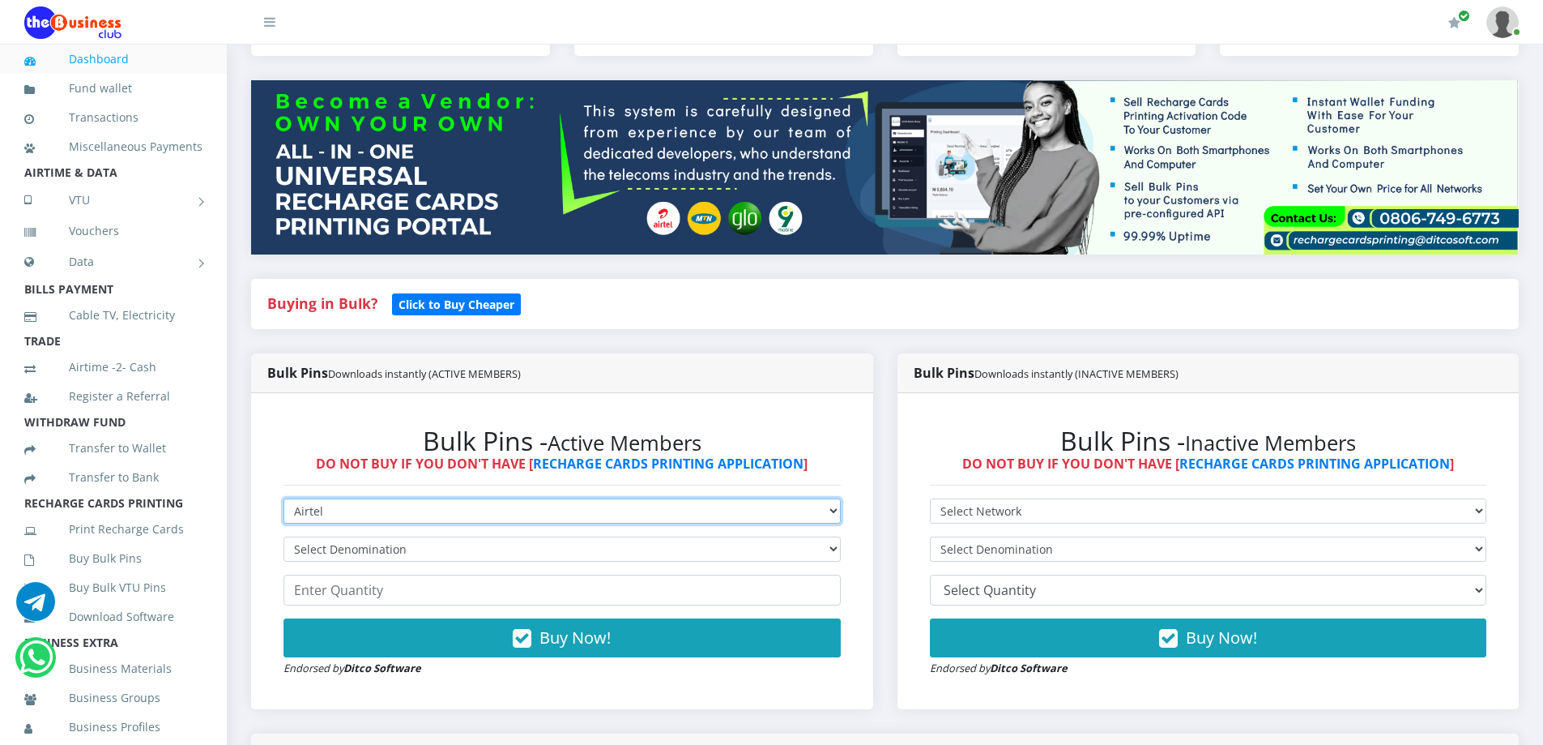
click at [371, 505] on select "Select Network MTN Globacom 9Mobile Airtel" at bounding box center [562, 510] width 557 height 25
click at [284, 498] on select "Select Network MTN Globacom 9Mobile Airtel" at bounding box center [562, 510] width 557 height 25
click at [348, 506] on select "Select Network MTN Globacom 9Mobile Airtel" at bounding box center [562, 510] width 557 height 25
click at [362, 515] on select "Select Network MTN Globacom 9Mobile Airtel" at bounding box center [562, 510] width 557 height 25
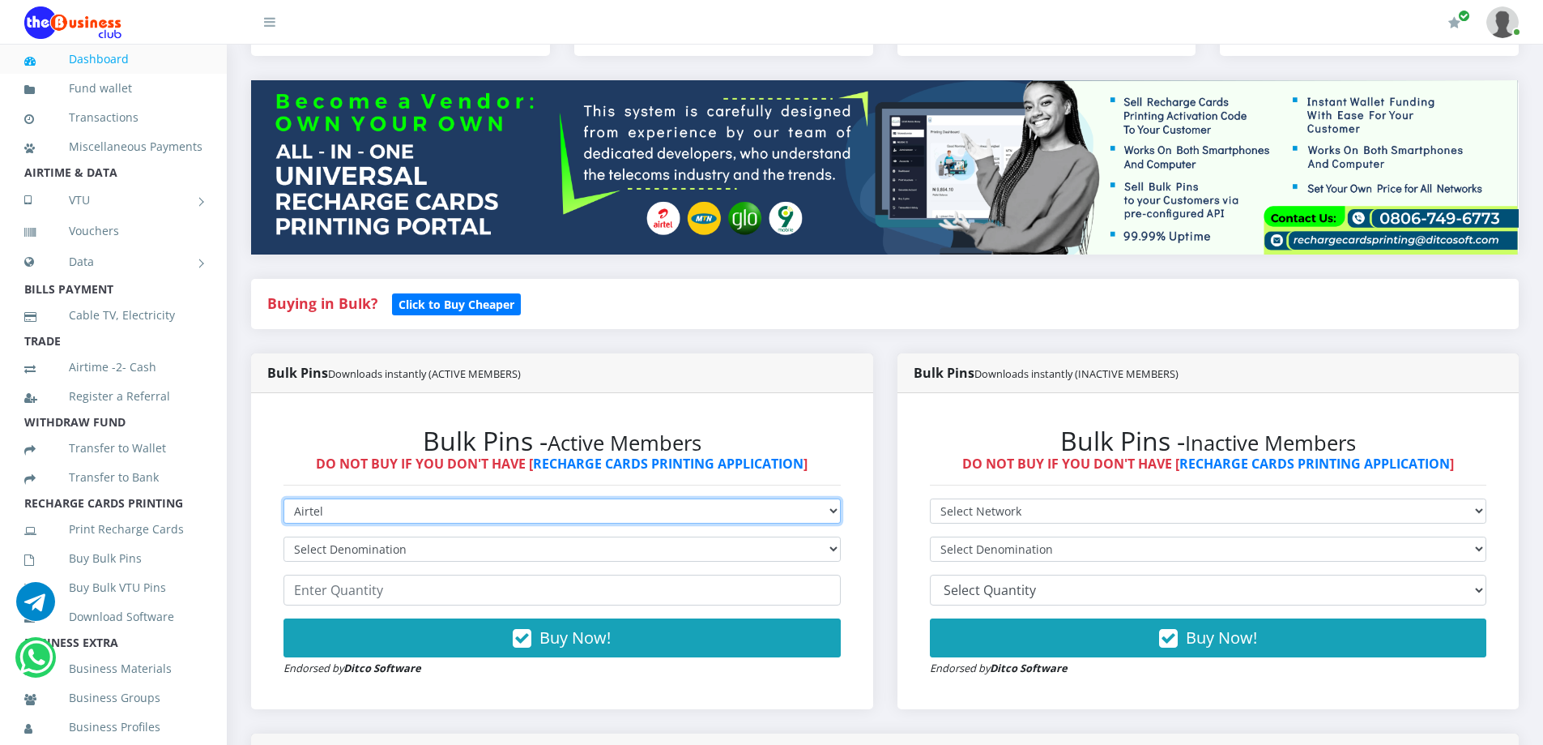
click at [284, 498] on select "Select Network MTN Globacom 9Mobile Airtel" at bounding box center [562, 510] width 557 height 25
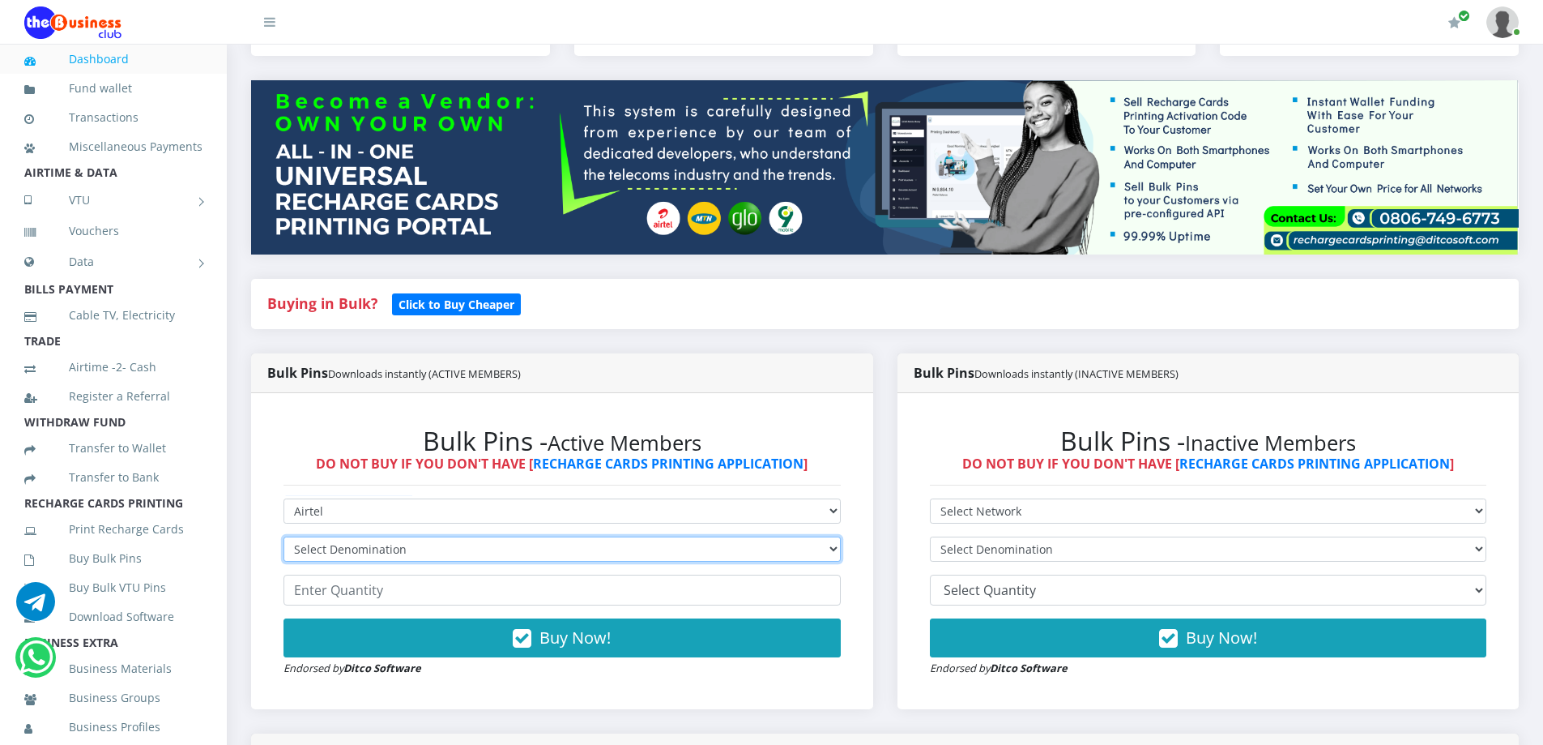
click at [362, 552] on select "Select Denomination" at bounding box center [562, 548] width 557 height 25
click at [366, 553] on select "Select Denomination" at bounding box center [562, 548] width 557 height 25
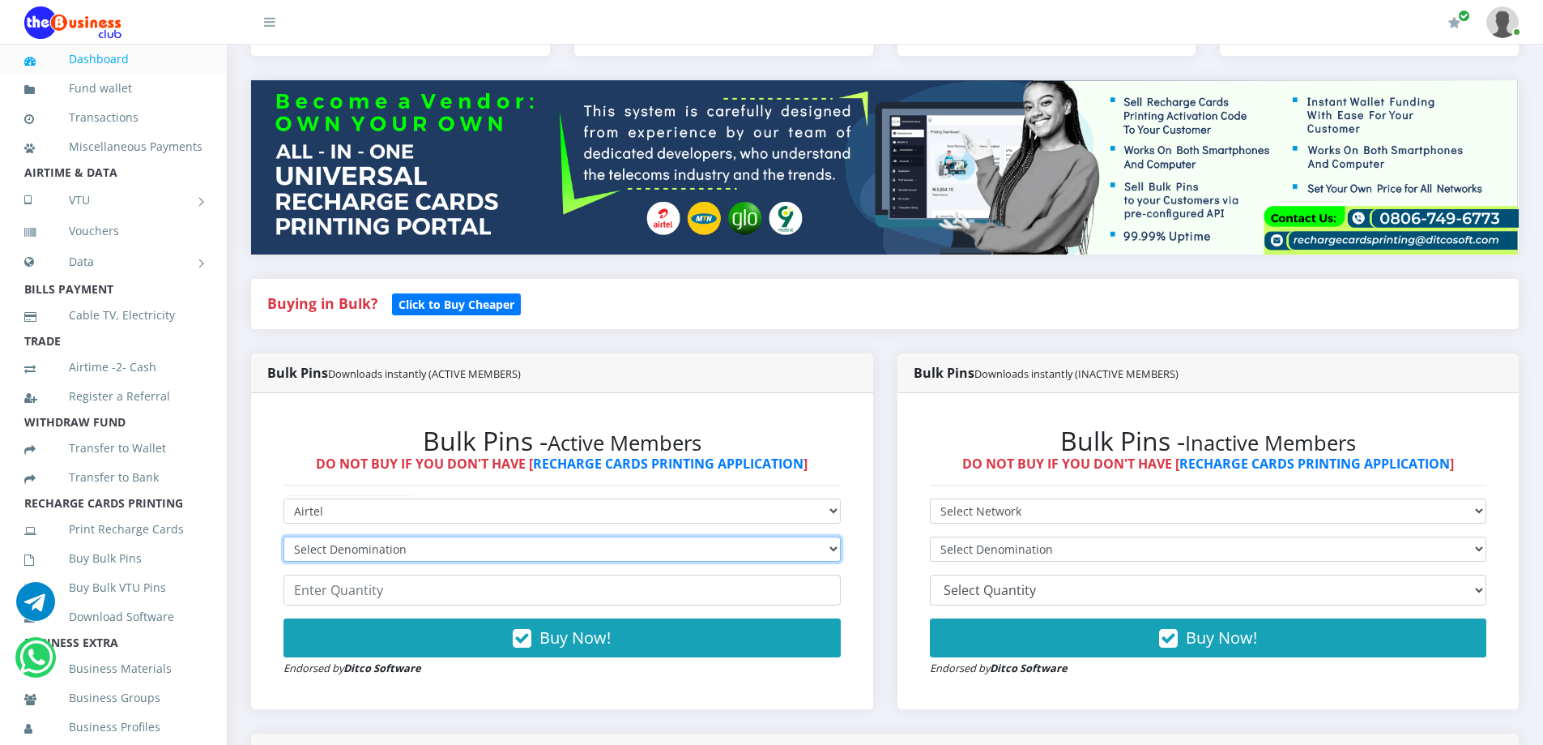
click at [366, 553] on select "Select Denomination" at bounding box center [562, 548] width 557 height 25
click at [365, 553] on select "Select Denomination" at bounding box center [562, 548] width 557 height 25
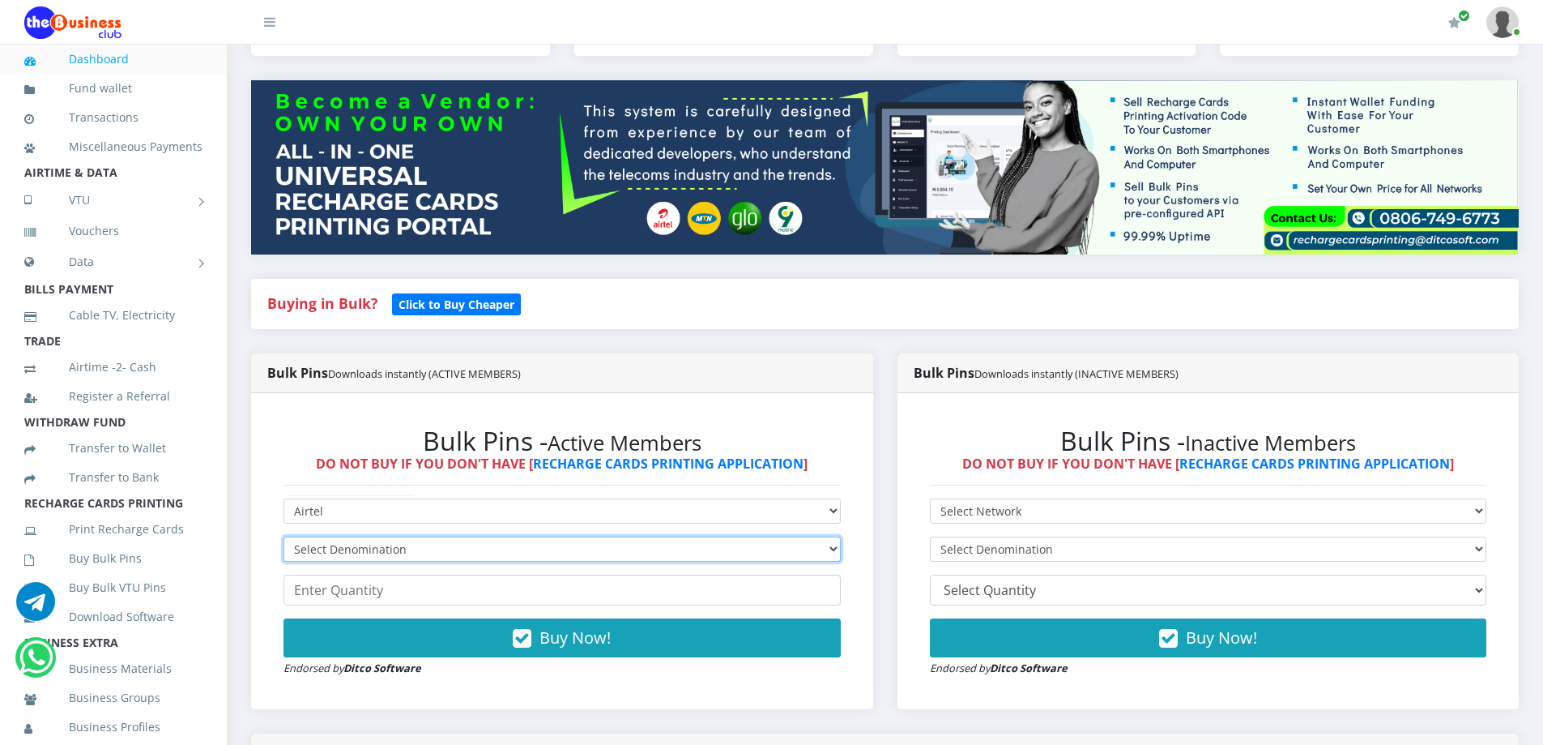
click at [363, 553] on select "Select Denomination" at bounding box center [562, 548] width 557 height 25
click at [362, 553] on select "Select Denomination" at bounding box center [562, 548] width 557 height 25
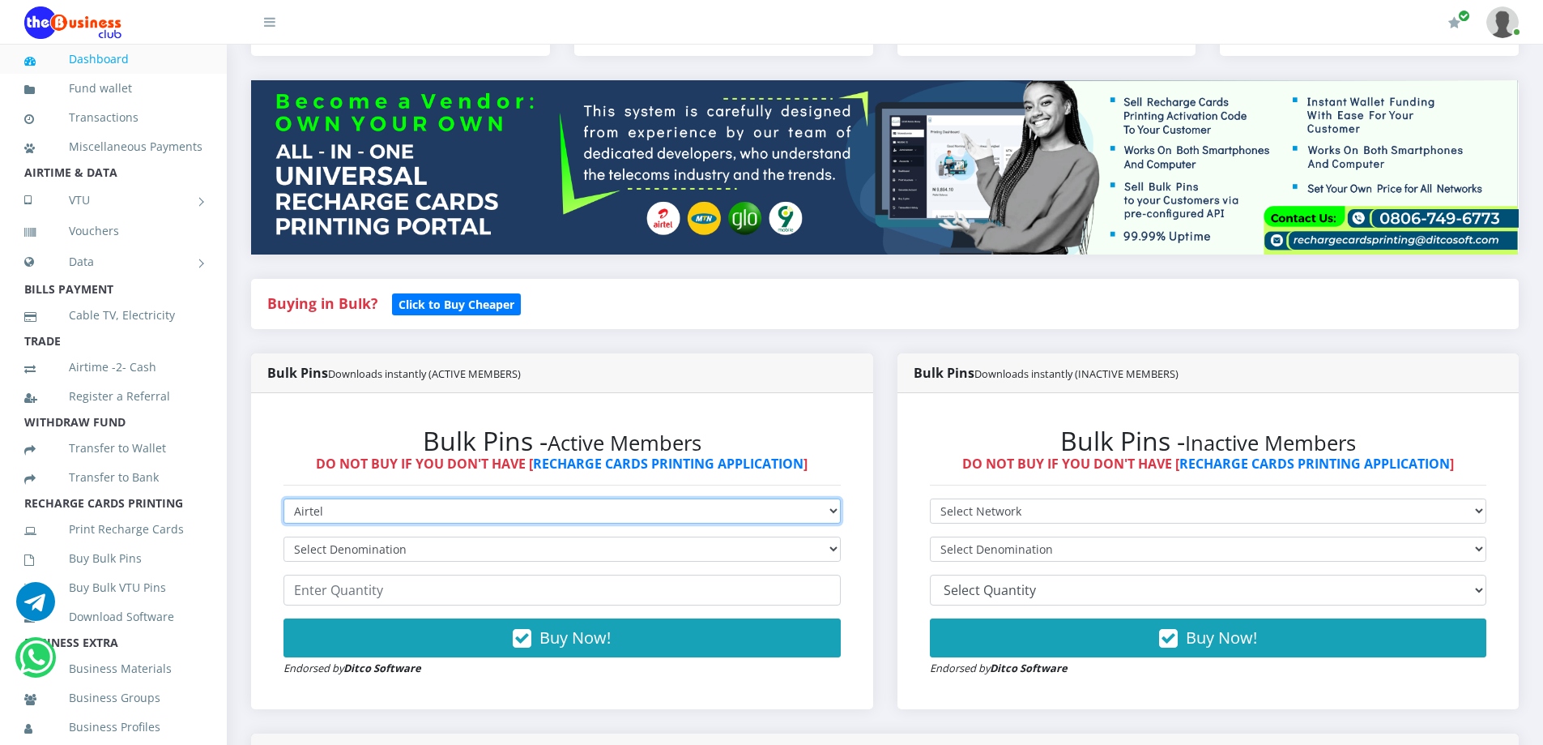
click at [450, 499] on select "Select Network MTN Globacom 9Mobile Airtel" at bounding box center [562, 510] width 557 height 25
click at [284, 498] on select "Select Network MTN Globacom 9Mobile Airtel" at bounding box center [562, 510] width 557 height 25
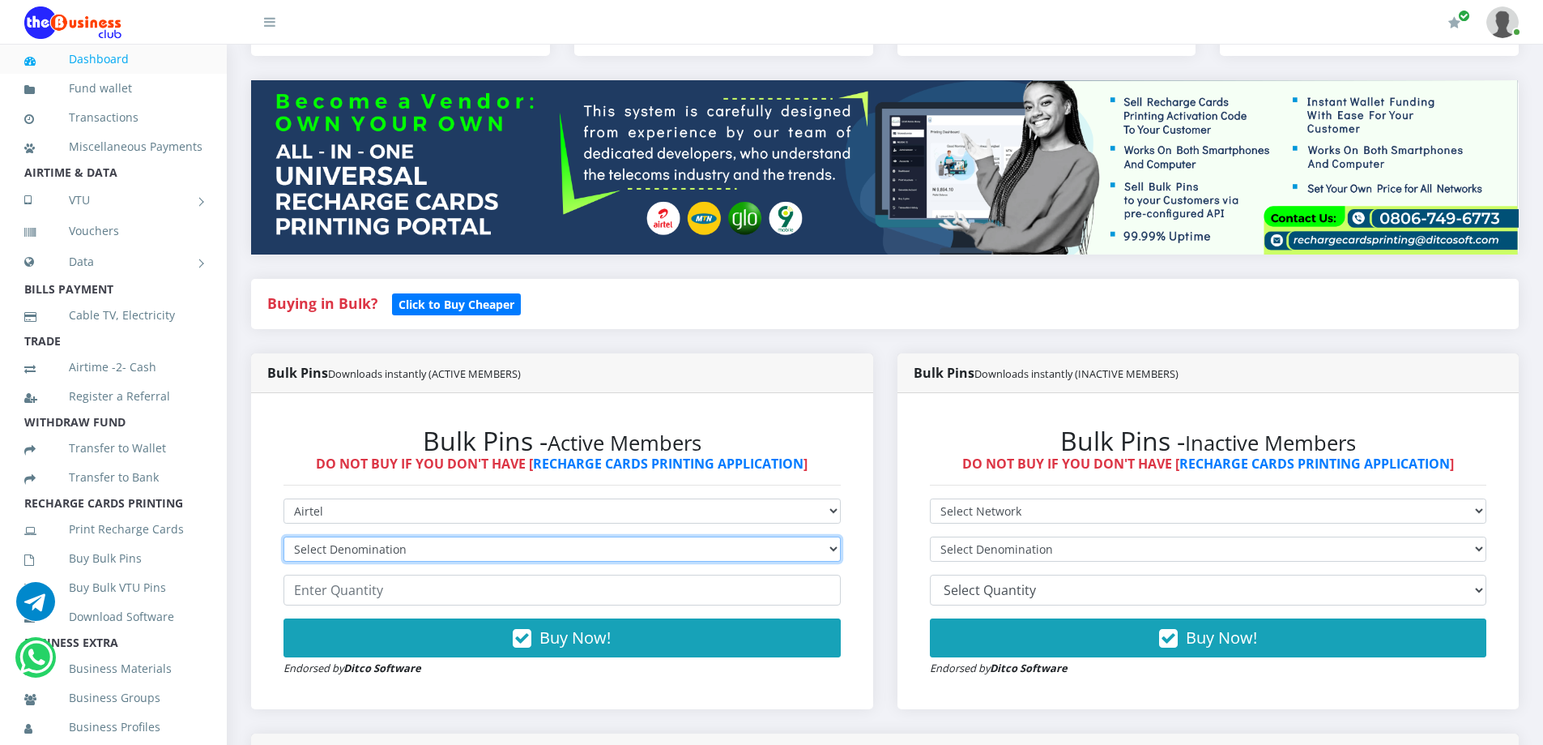
click at [392, 547] on select "Select Denomination" at bounding box center [562, 548] width 557 height 25
click at [374, 548] on select "Select Denomination" at bounding box center [562, 548] width 557 height 25
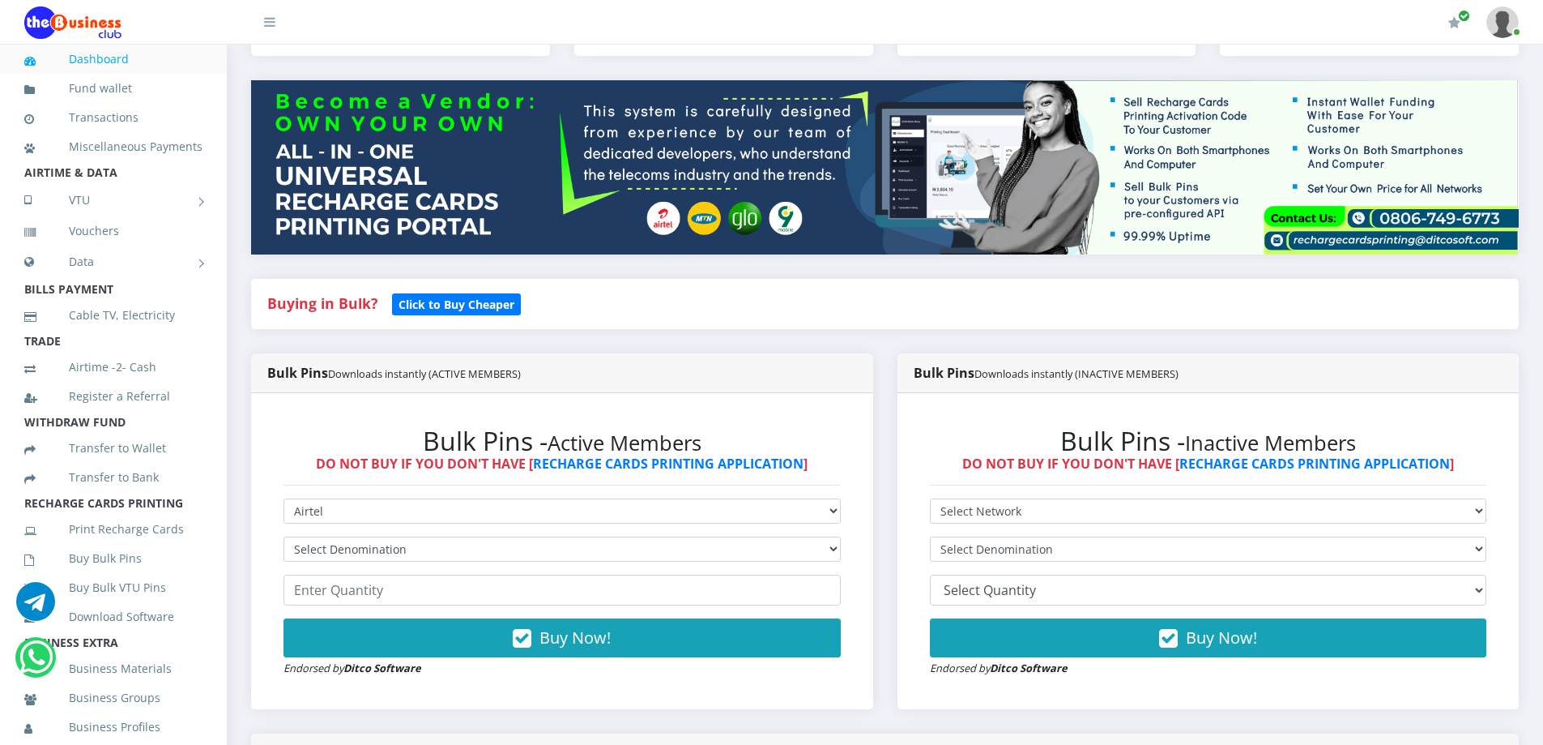
click at [841, 527] on form "Select Network MTN Globacom 9Mobile Airtel Select Denomination 10 20 30 40 44 (…" at bounding box center [562, 587] width 557 height 178
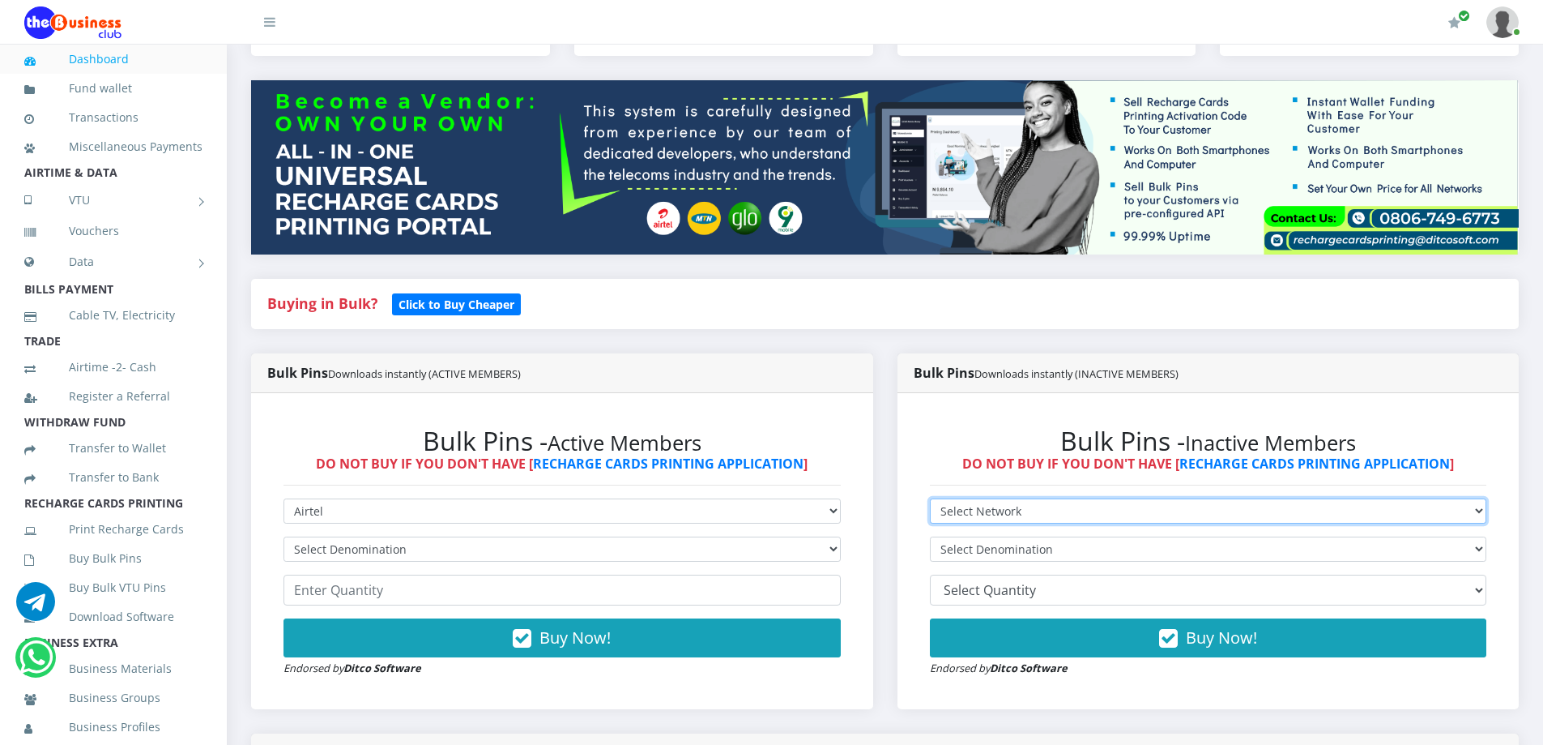
click at [998, 522] on select "Select Network MTN Globacom 9Mobile Airtel" at bounding box center [1208, 510] width 557 height 25
select select "MTN"
click at [930, 498] on select "Select Network MTN Globacom 9Mobile Airtel" at bounding box center [1208, 510] width 557 height 25
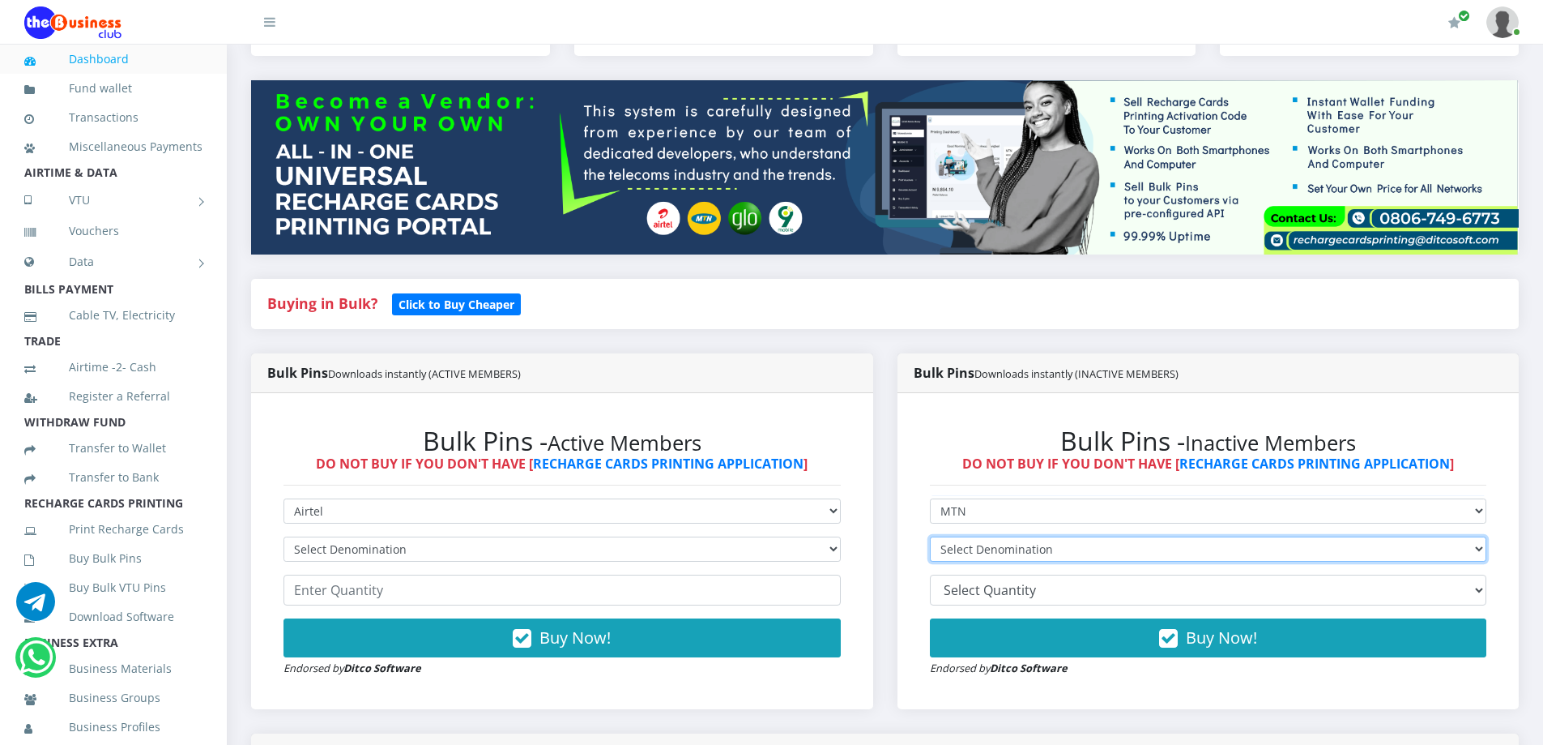
click at [983, 554] on select "Select Denomination" at bounding box center [1208, 548] width 557 height 25
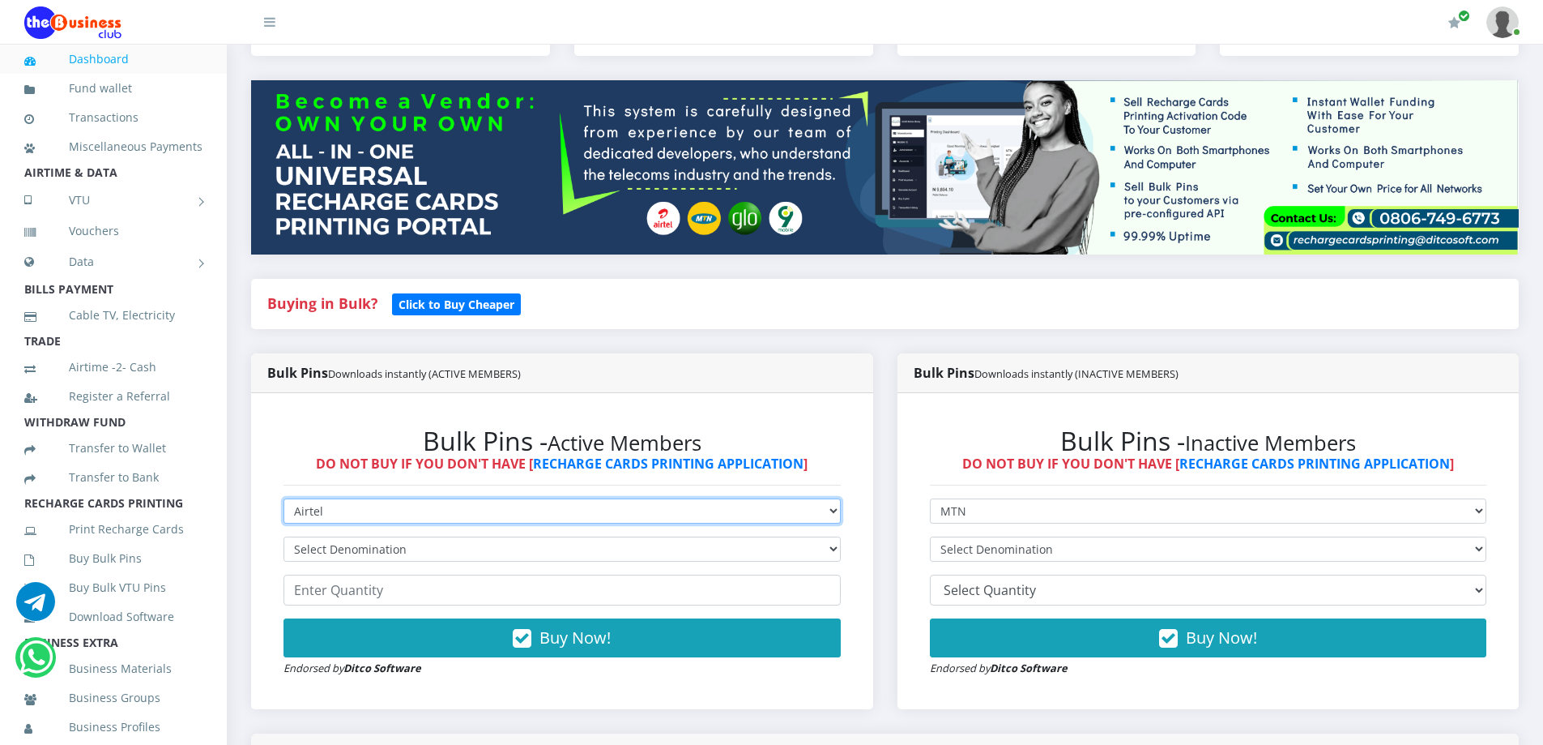
click at [379, 501] on select "Select Network MTN Globacom 9Mobile Airtel" at bounding box center [562, 510] width 557 height 25
click at [284, 498] on select "Select Network MTN Globacom 9Mobile Airtel" at bounding box center [562, 510] width 557 height 25
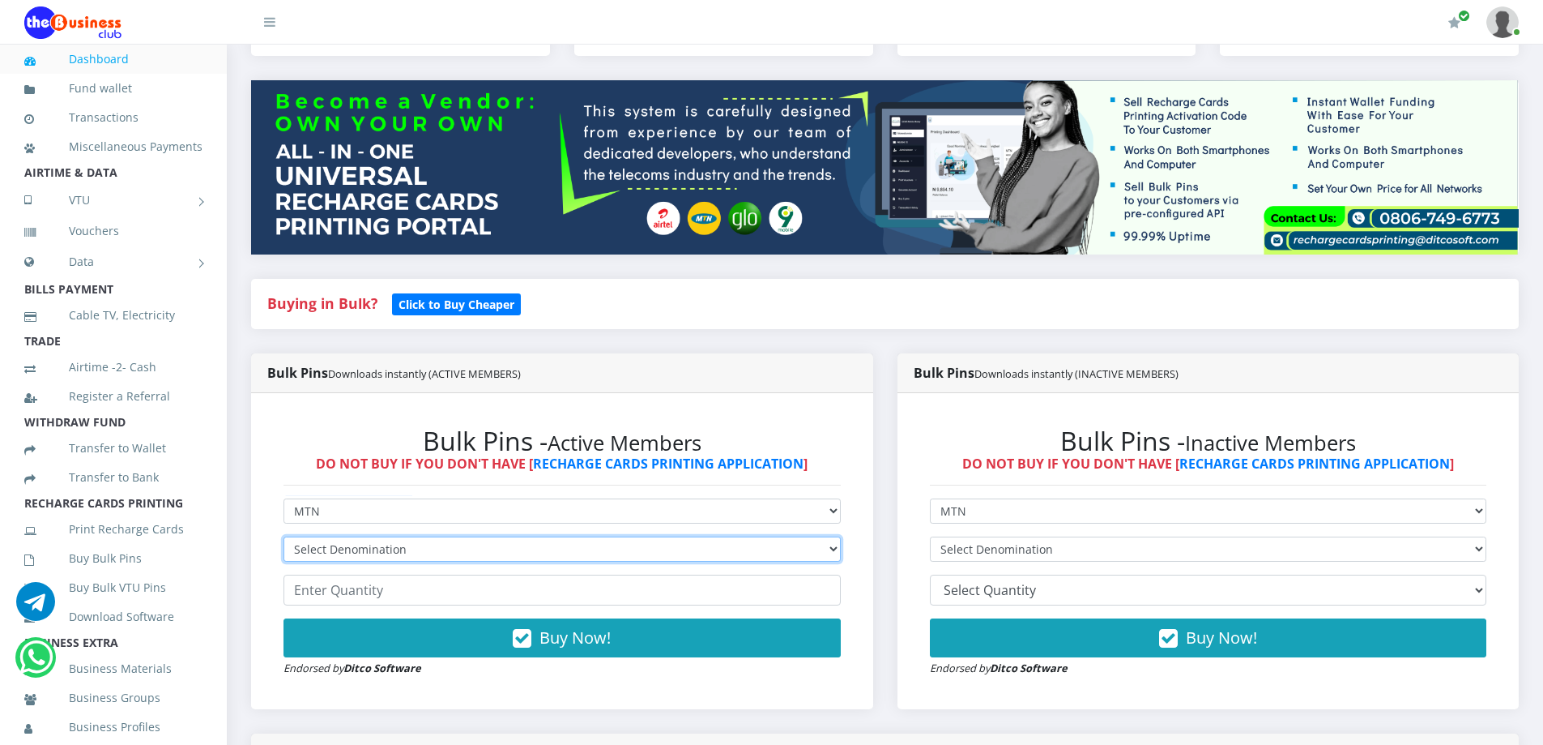
click at [376, 540] on select "Select Denomination MTN NGN100 - ₦96.99 MTN NGN200 - ₦193.98 MTN NGN400 - ₦387.…" at bounding box center [562, 548] width 557 height 25
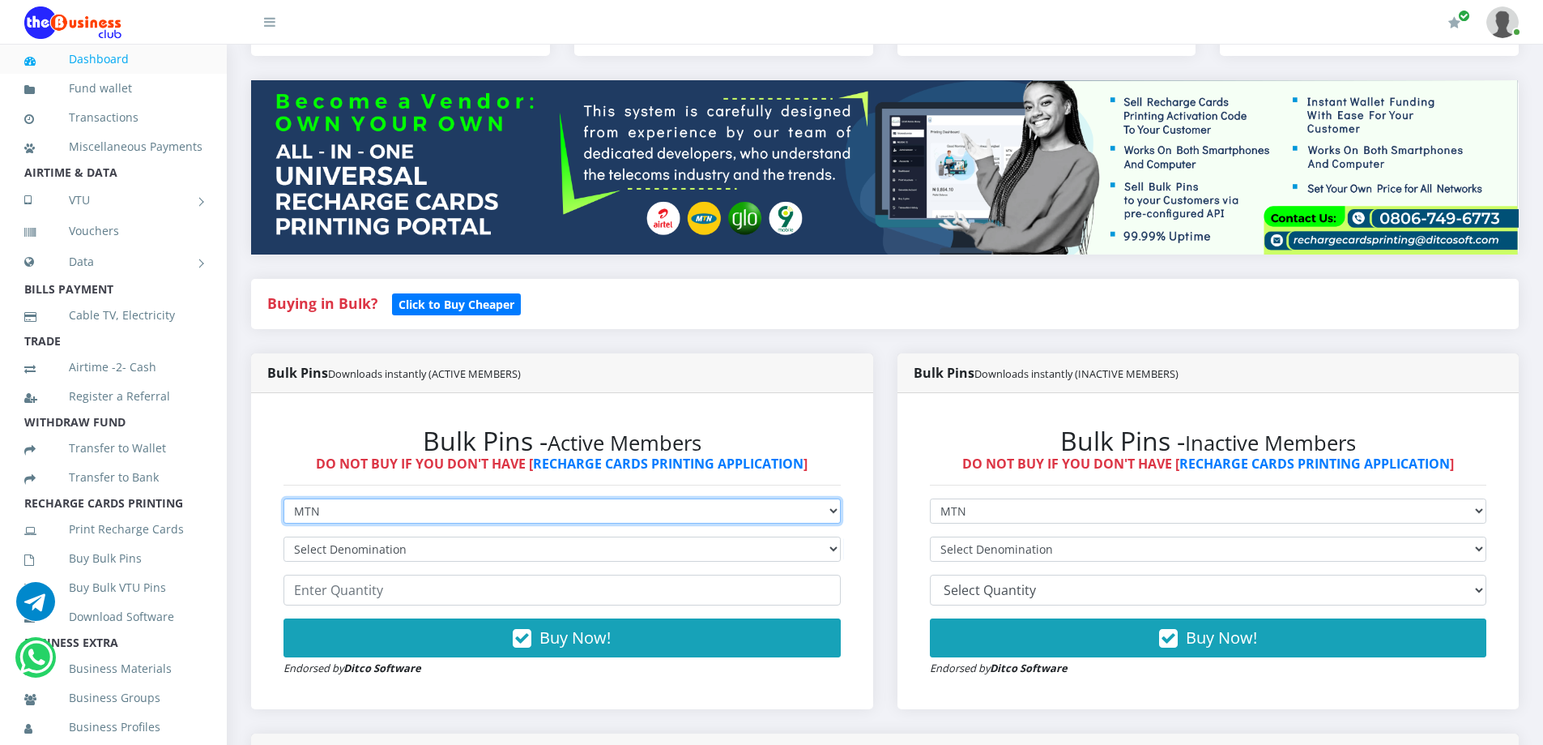
click at [369, 502] on select "Select Network MTN Globacom 9Mobile Airtel" at bounding box center [562, 510] width 557 height 25
click at [366, 513] on select "Select Network MTN Globacom 9Mobile Airtel" at bounding box center [562, 510] width 557 height 25
click at [377, 506] on select "Select Network MTN Globacom 9Mobile Airtel" at bounding box center [562, 510] width 557 height 25
select select "Airtel"
click at [284, 498] on select "Select Network MTN Globacom 9Mobile Airtel" at bounding box center [562, 510] width 557 height 25
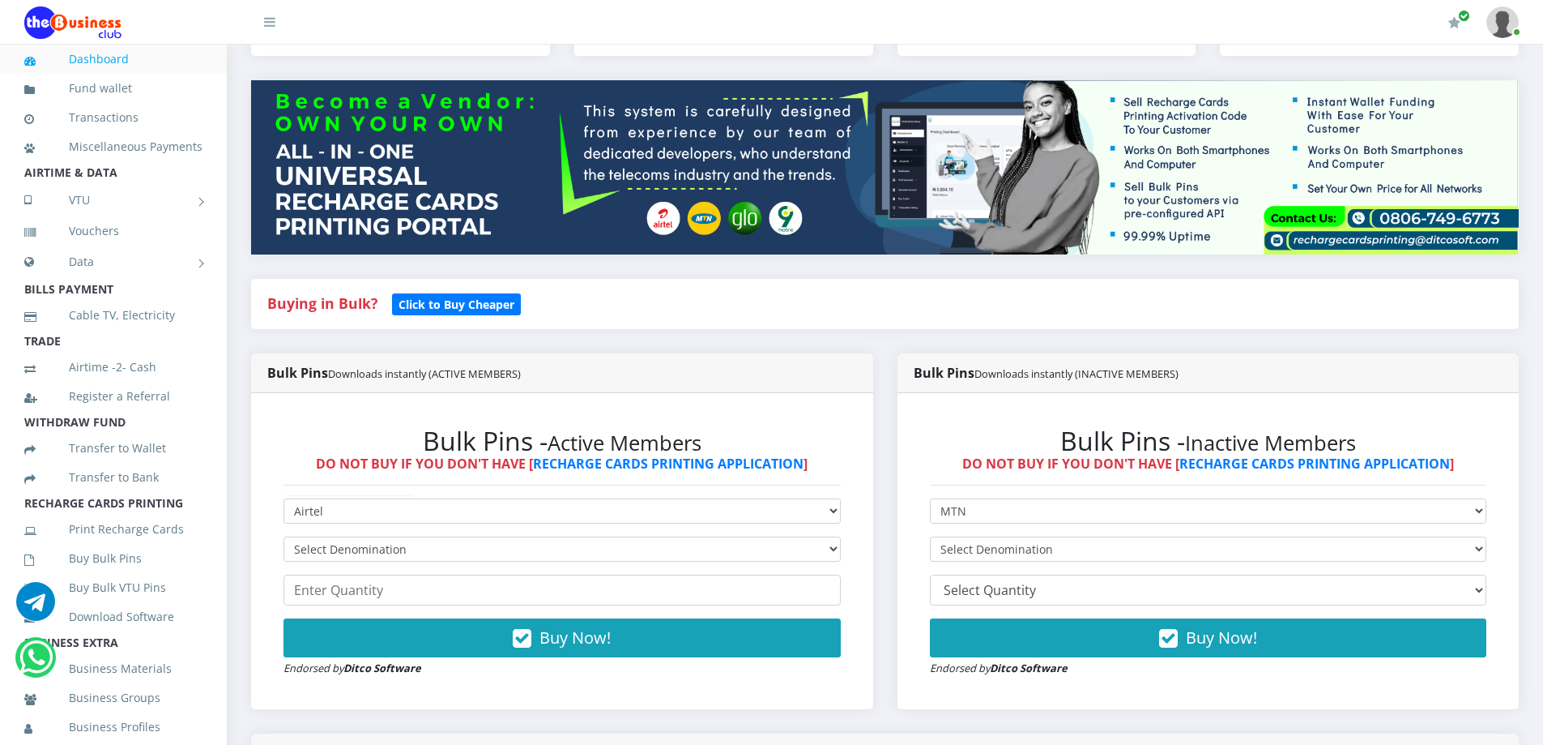
click at [352, 572] on form "Select Network MTN Globacom 9Mobile Airtel Select Denomination Buy Now! Endorse…" at bounding box center [562, 587] width 557 height 178
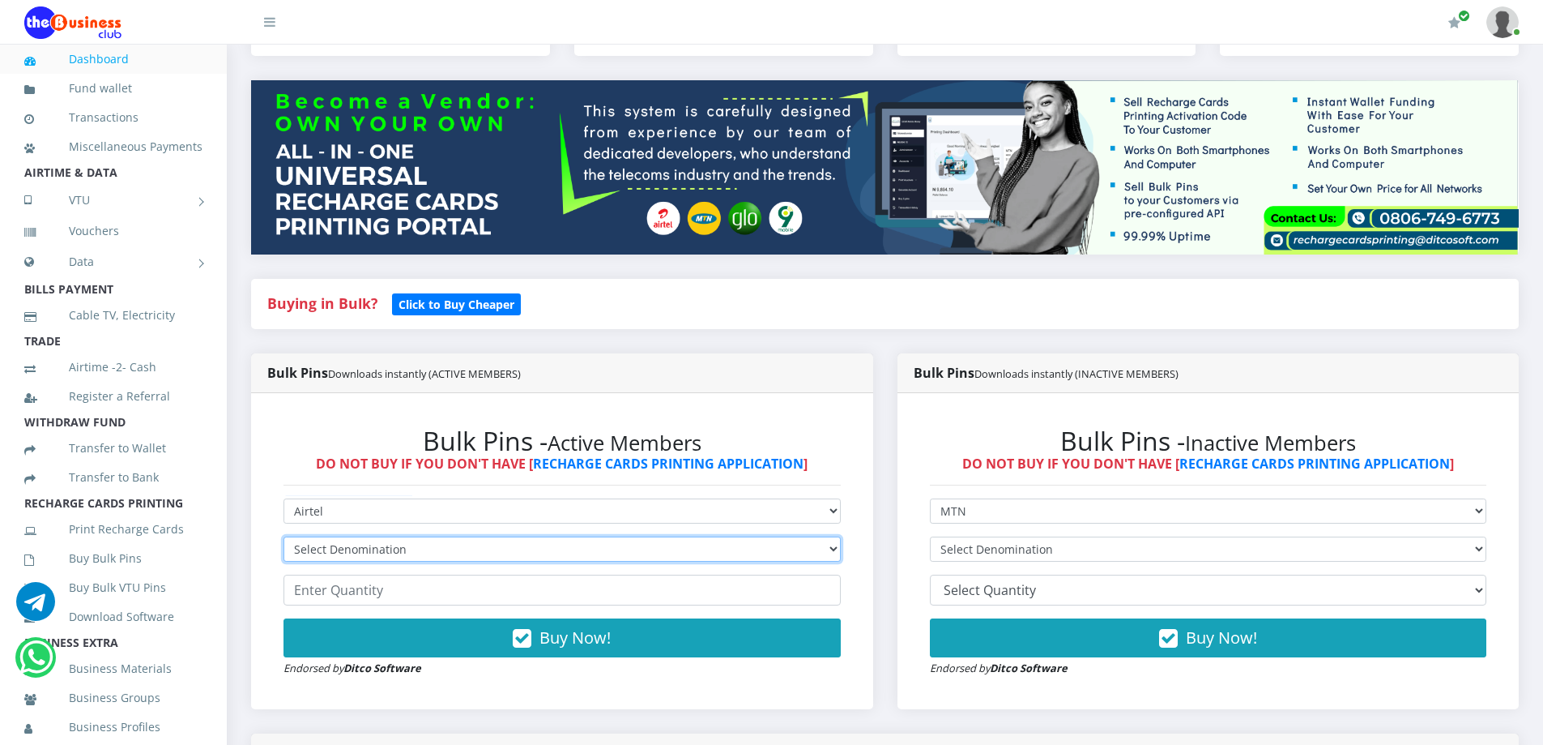
click at [369, 552] on select "Select Denomination Airtel NGN100 - ₦96.38 Airtel NGN200 - ₦192.76 Airtel NGN50…" at bounding box center [562, 548] width 557 height 25
select select "192.76-200"
click at [284, 536] on select "Select Denomination Airtel NGN100 - ₦96.38 Airtel NGN200 - ₦192.76 Airtel NGN50…" at bounding box center [562, 548] width 557 height 25
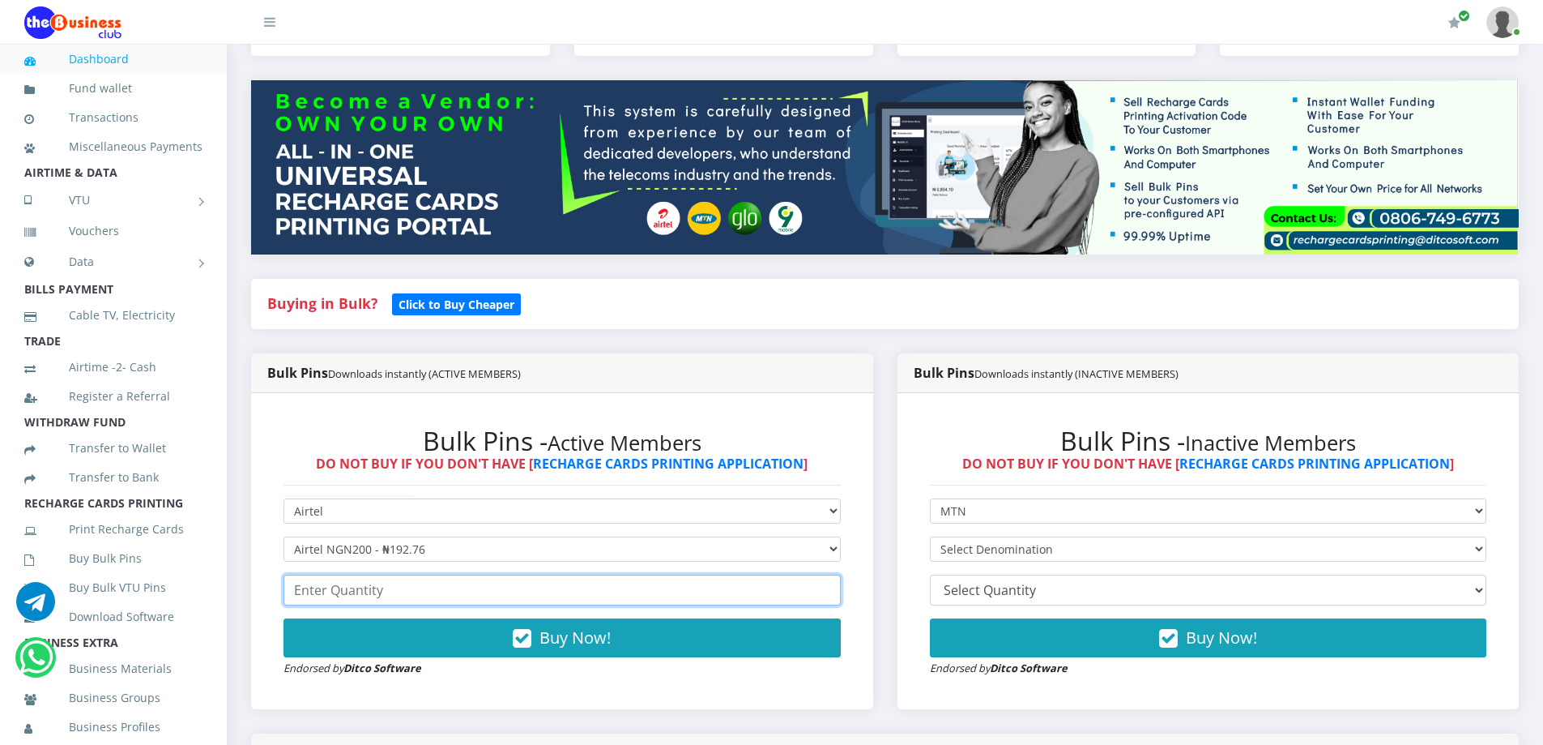
click at [378, 586] on input "number" at bounding box center [562, 589] width 557 height 31
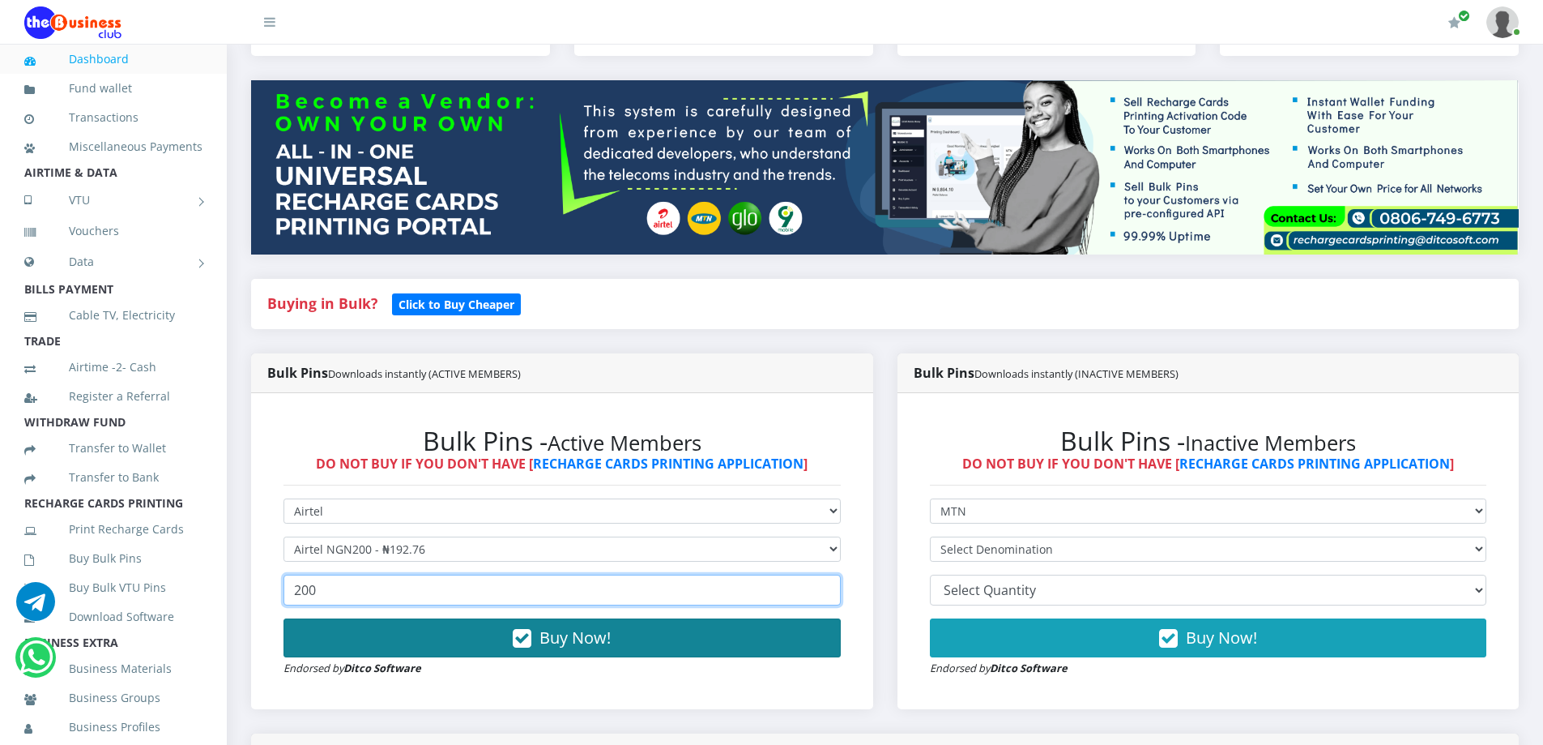
type input "200"
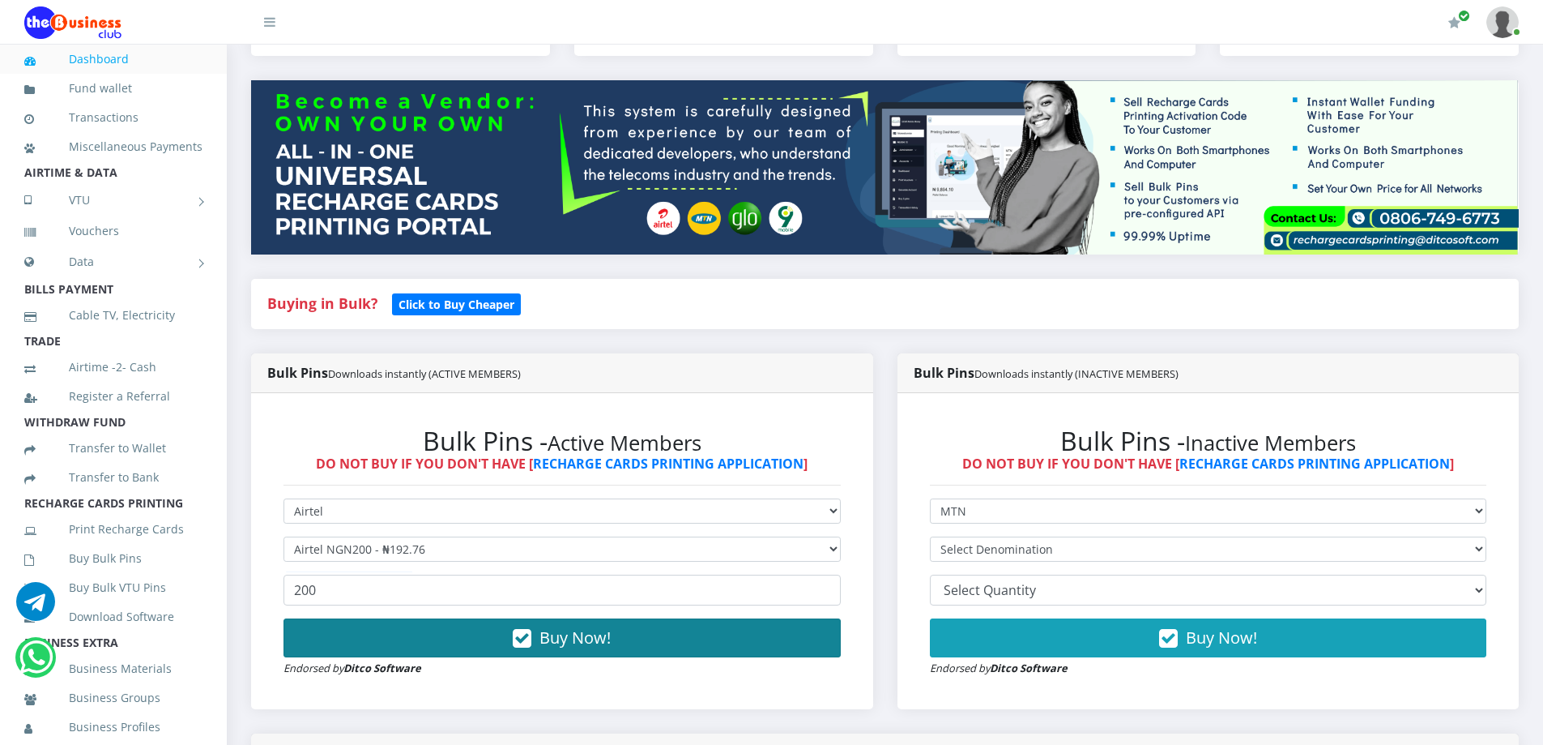
click at [412, 646] on button "Buy Now!" at bounding box center [562, 637] width 557 height 39
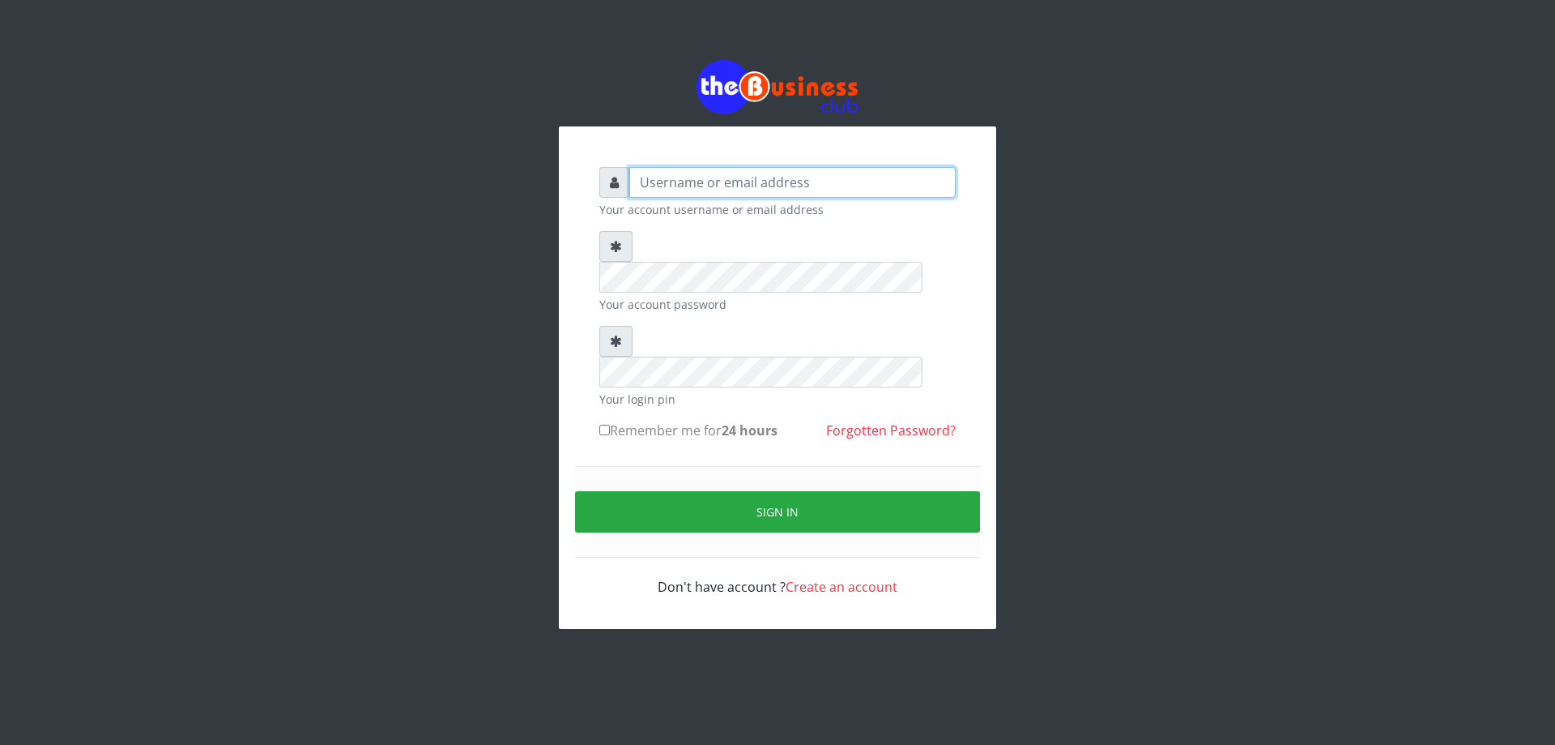
type input "DIACLEF"
